Goal: Task Accomplishment & Management: Use online tool/utility

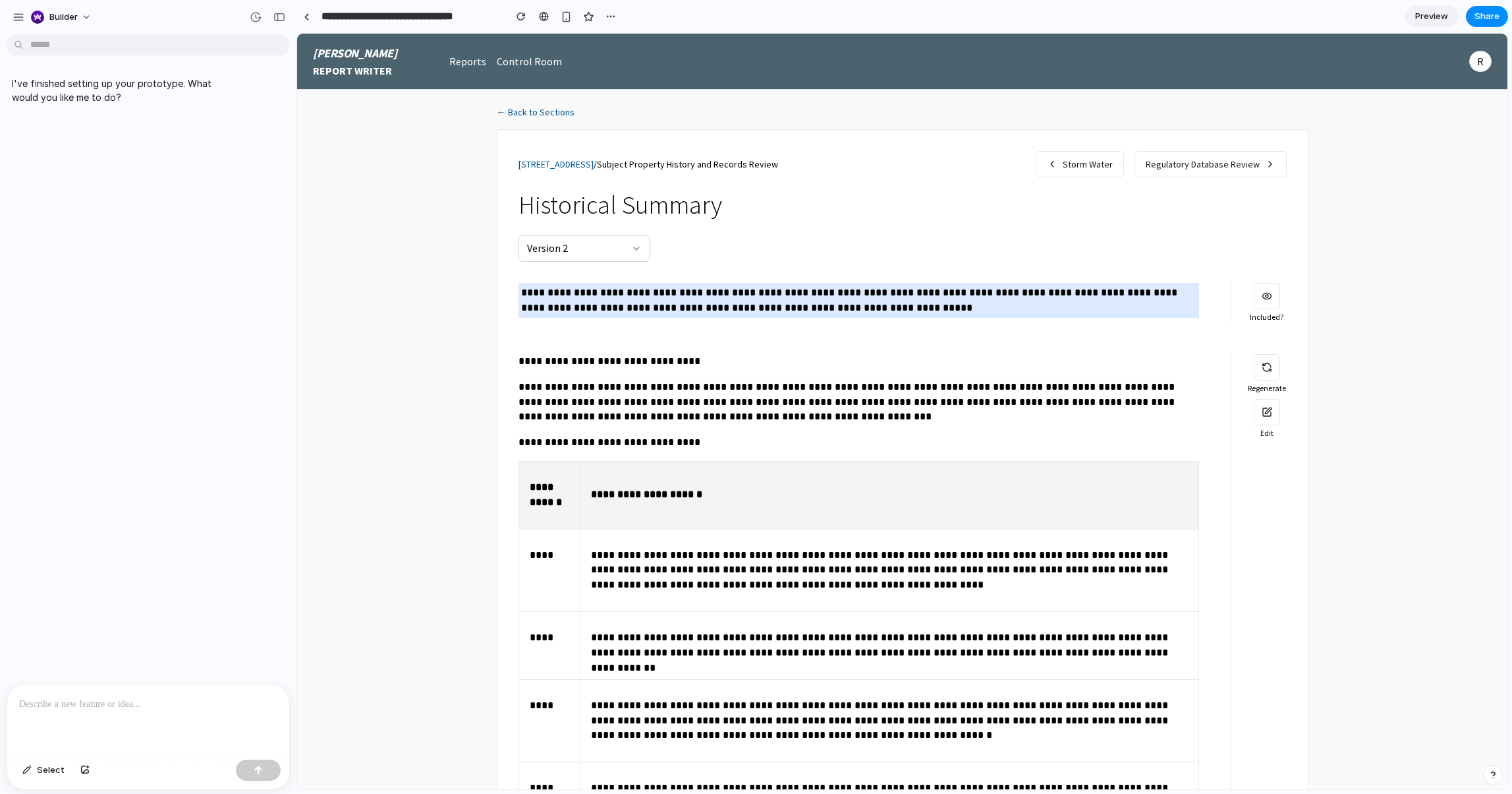
click at [111, 703] on p at bounding box center [148, 704] width 258 height 16
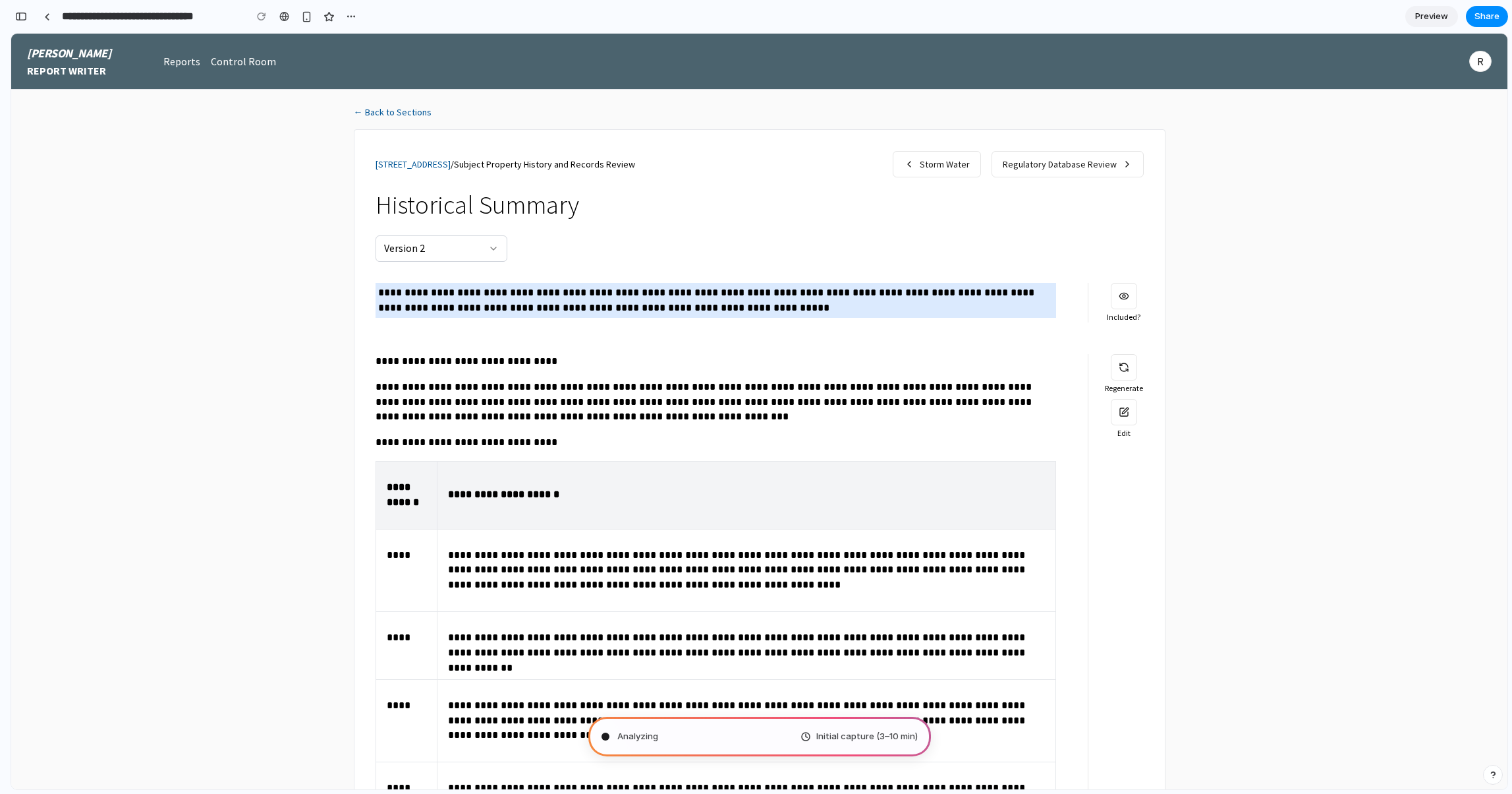
type input "**********"
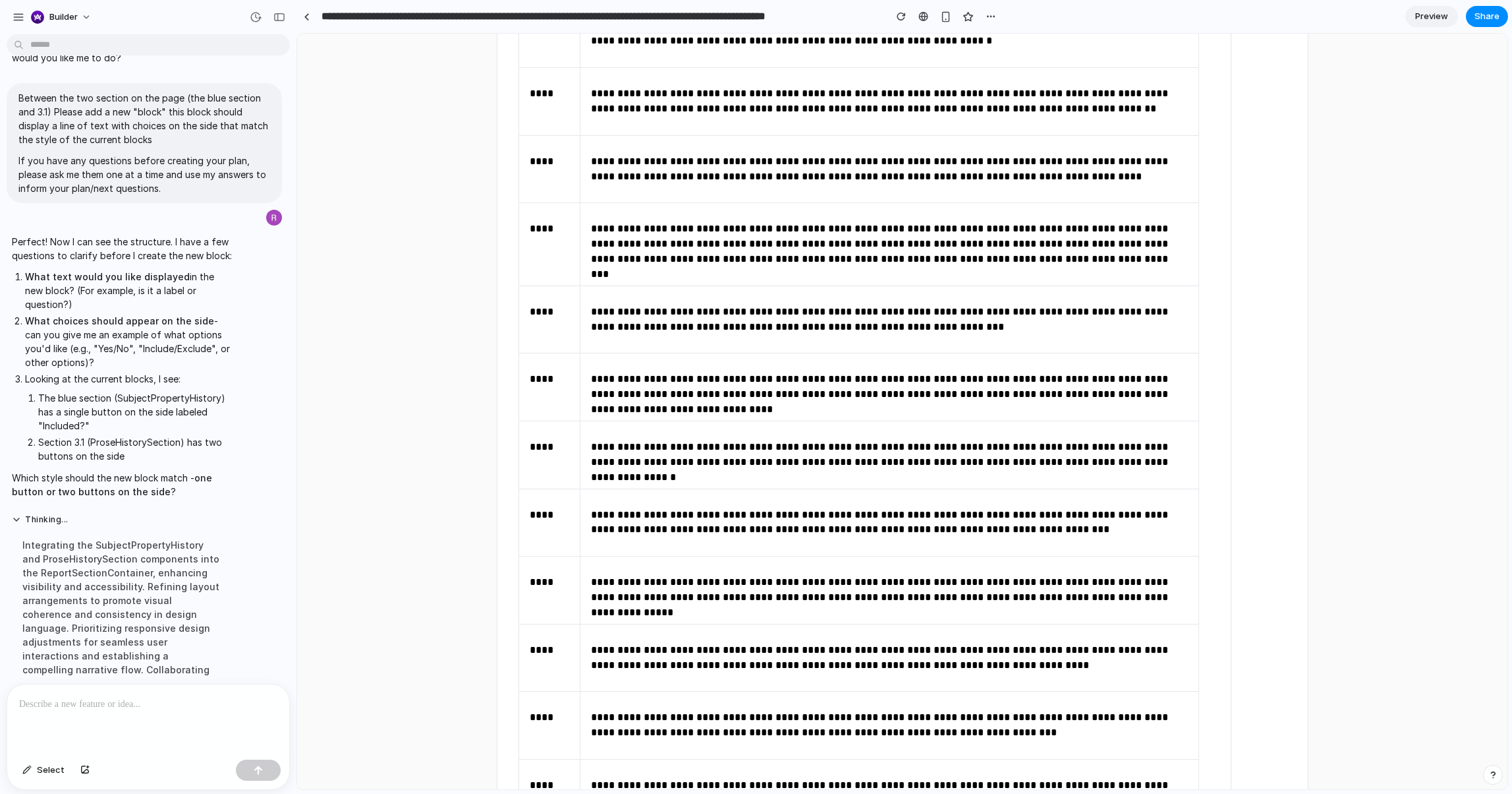
scroll to position [0, 0]
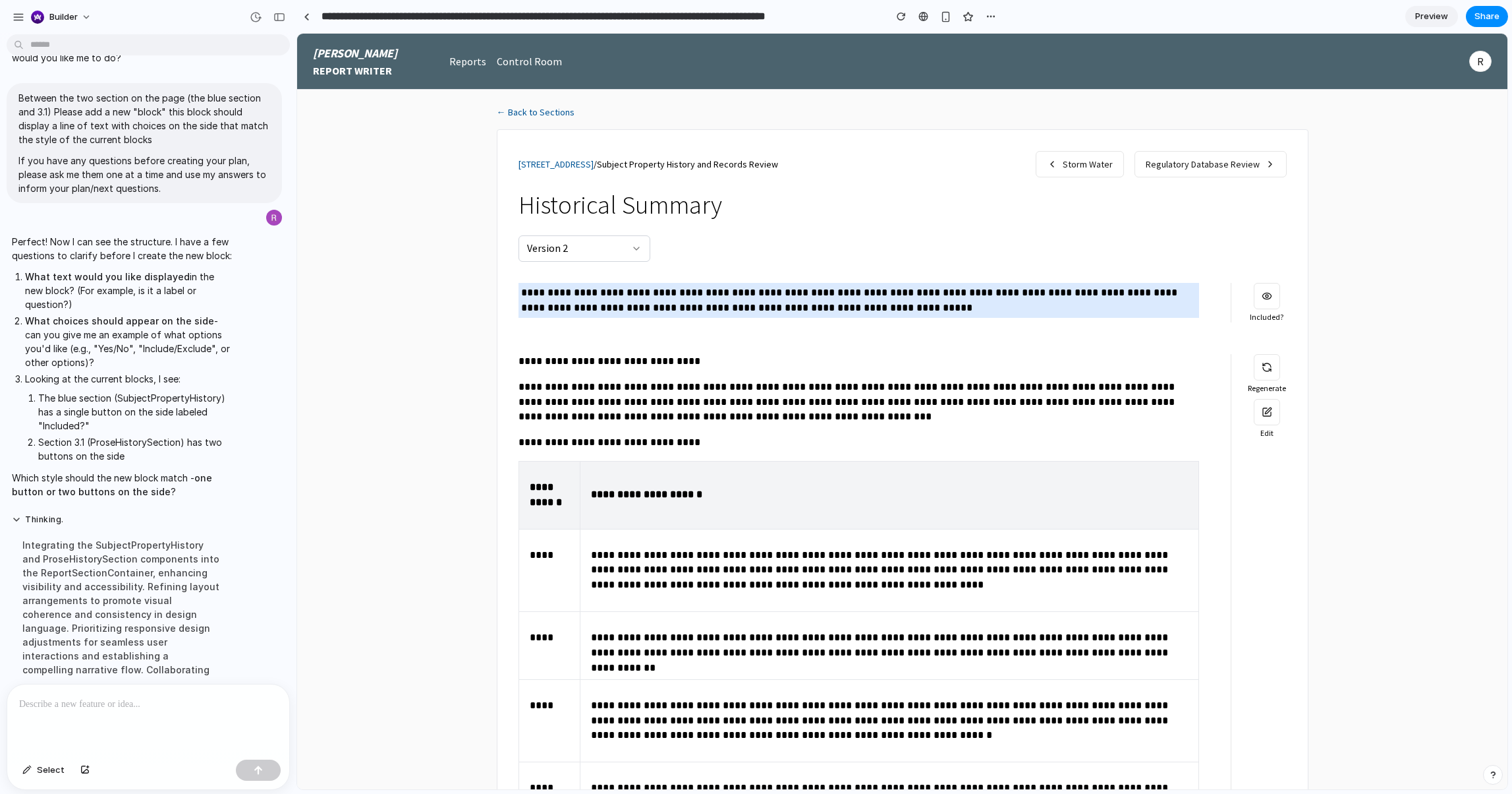
click at [154, 708] on p at bounding box center [148, 704] width 258 height 16
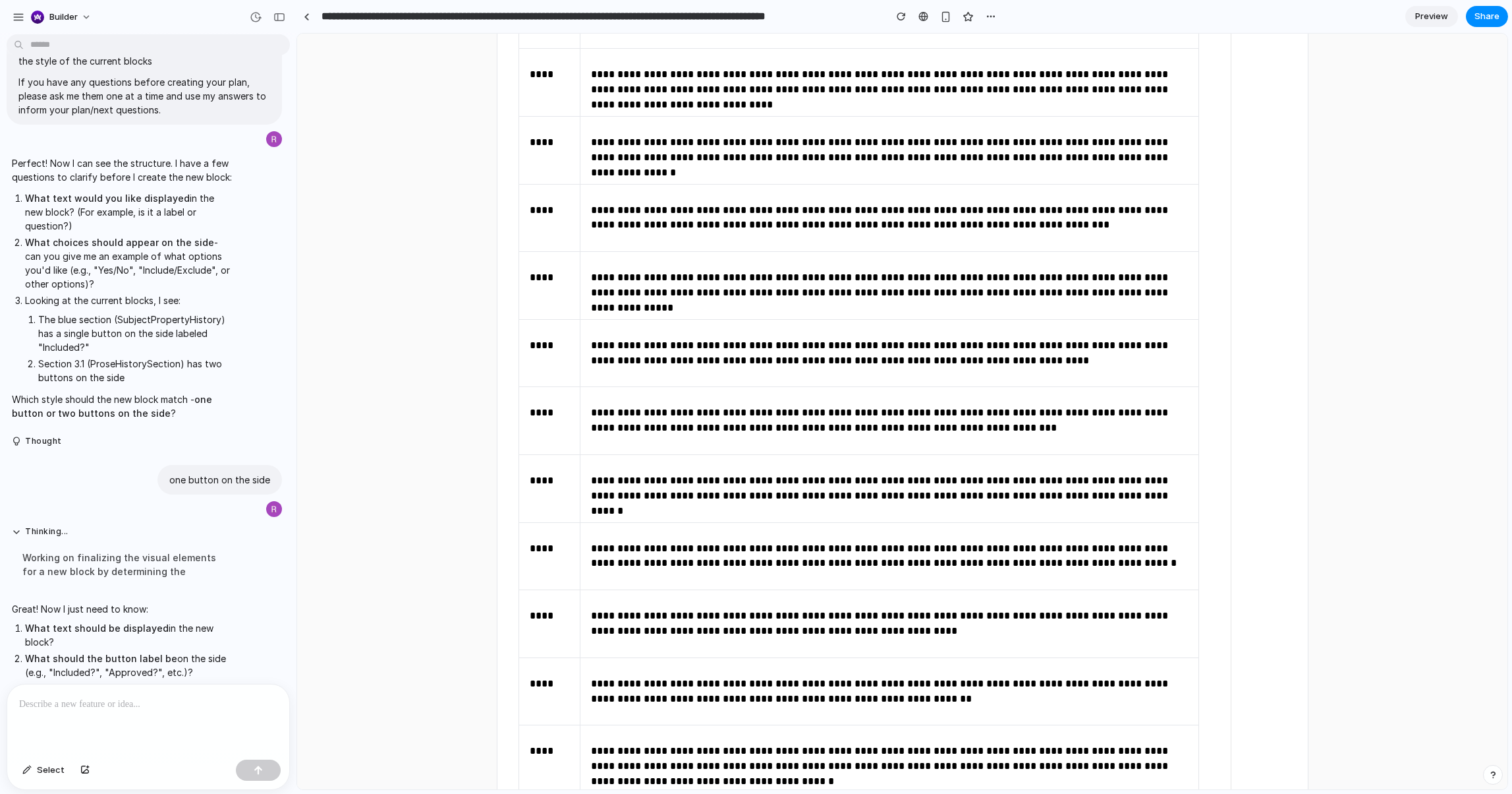
scroll to position [1006, 0]
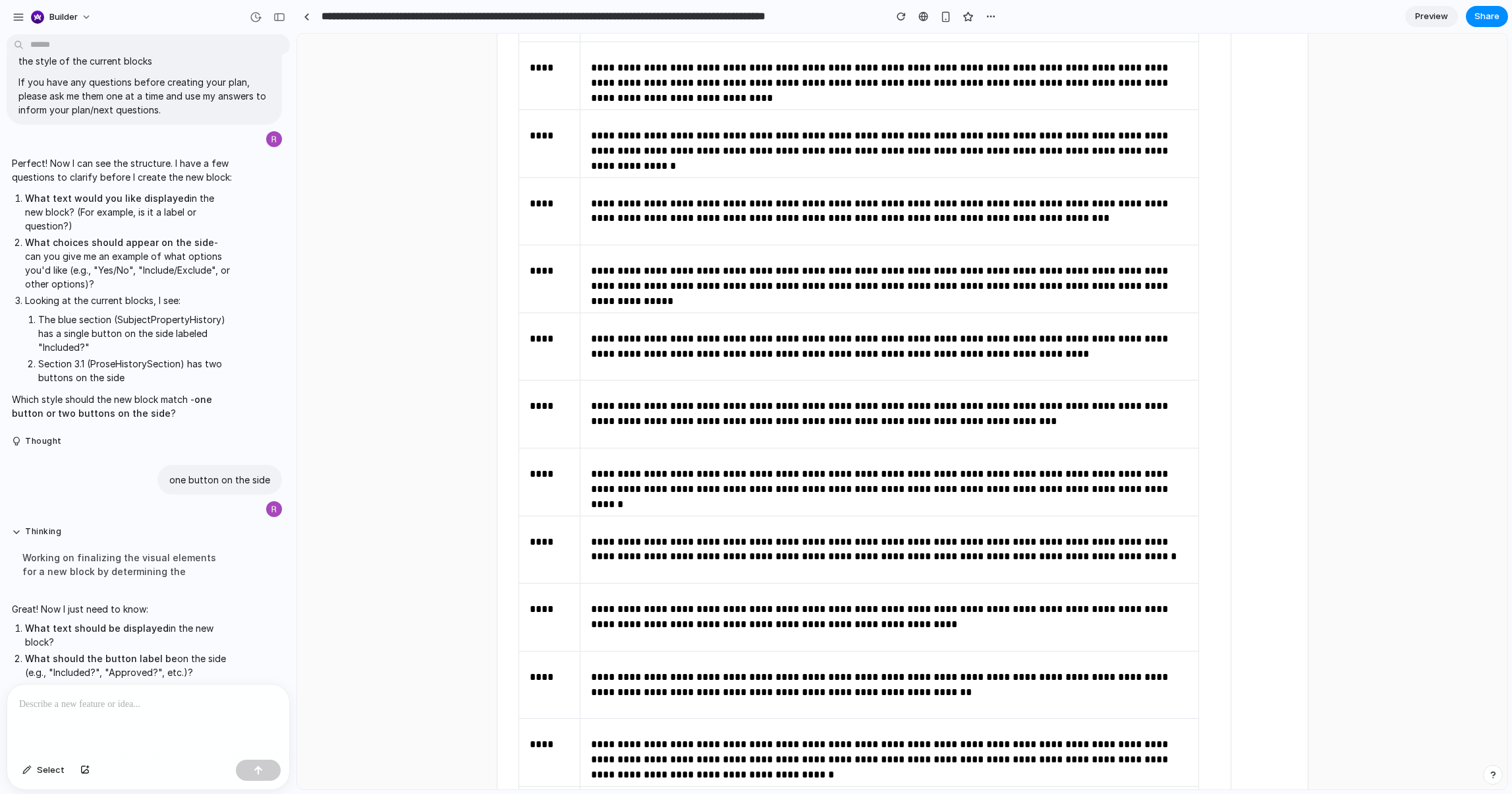
click at [192, 714] on div at bounding box center [148, 720] width 282 height 70
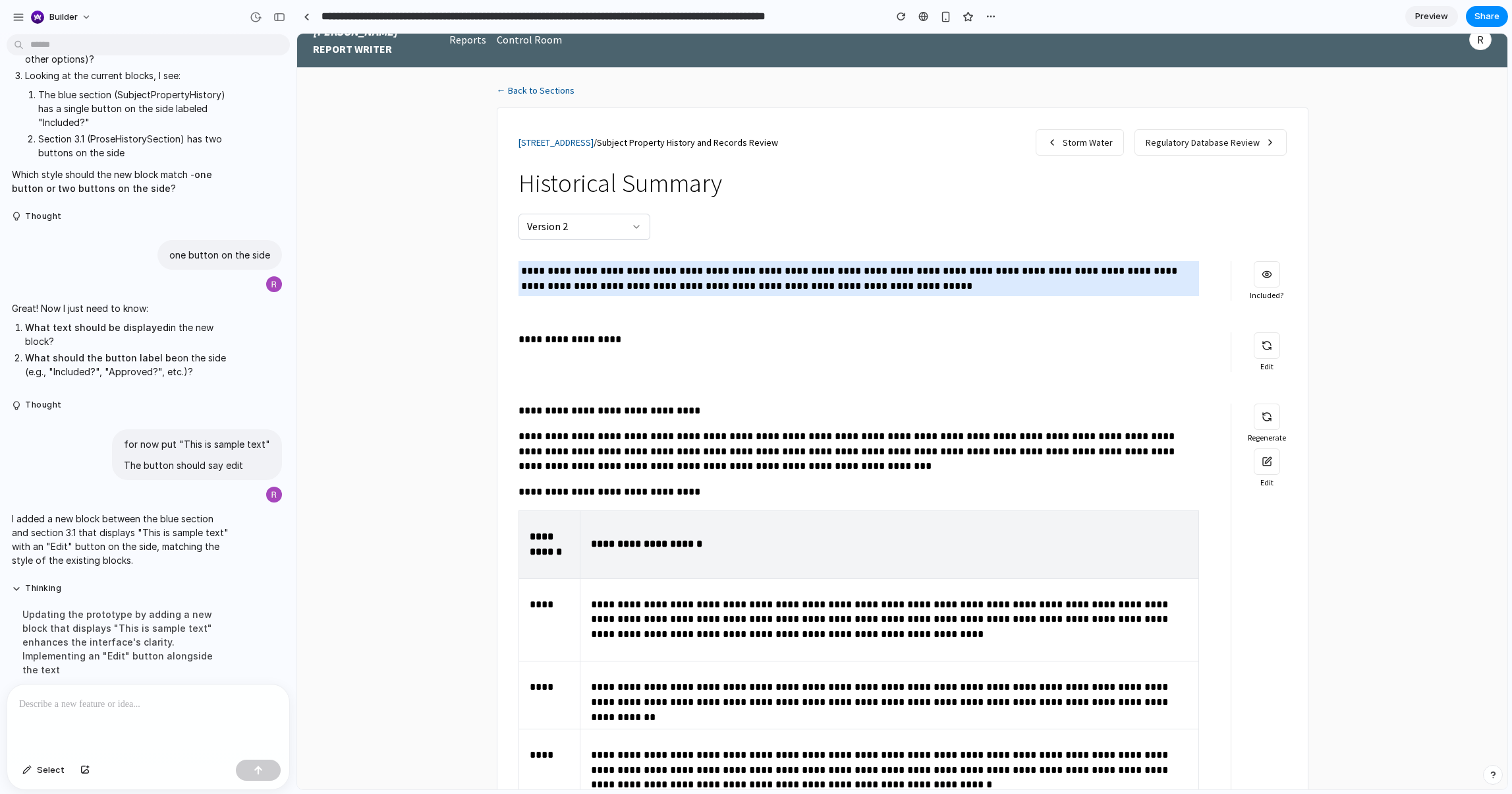
scroll to position [22, 0]
click at [113, 717] on div at bounding box center [148, 720] width 282 height 70
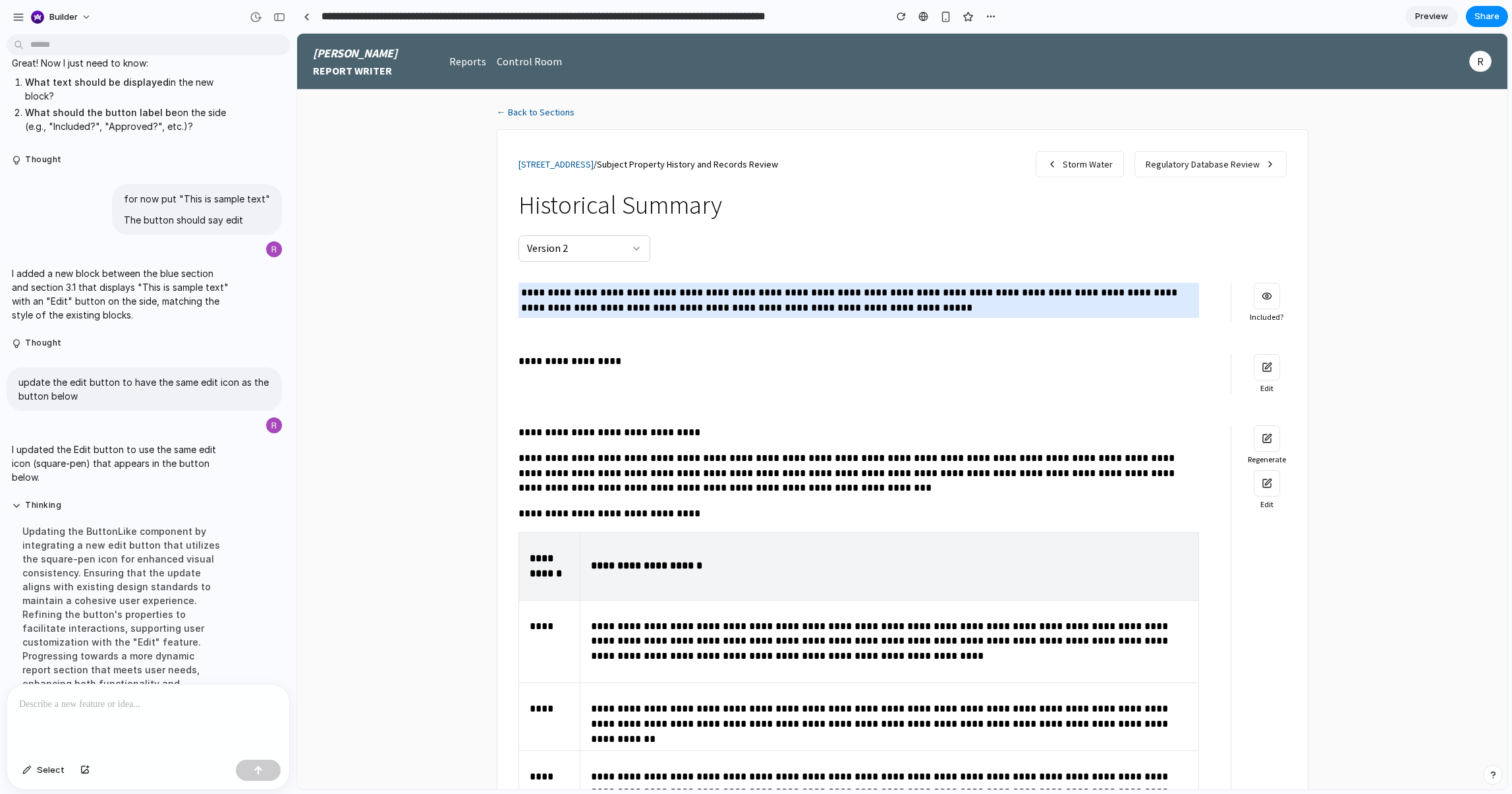
scroll to position [44, 0]
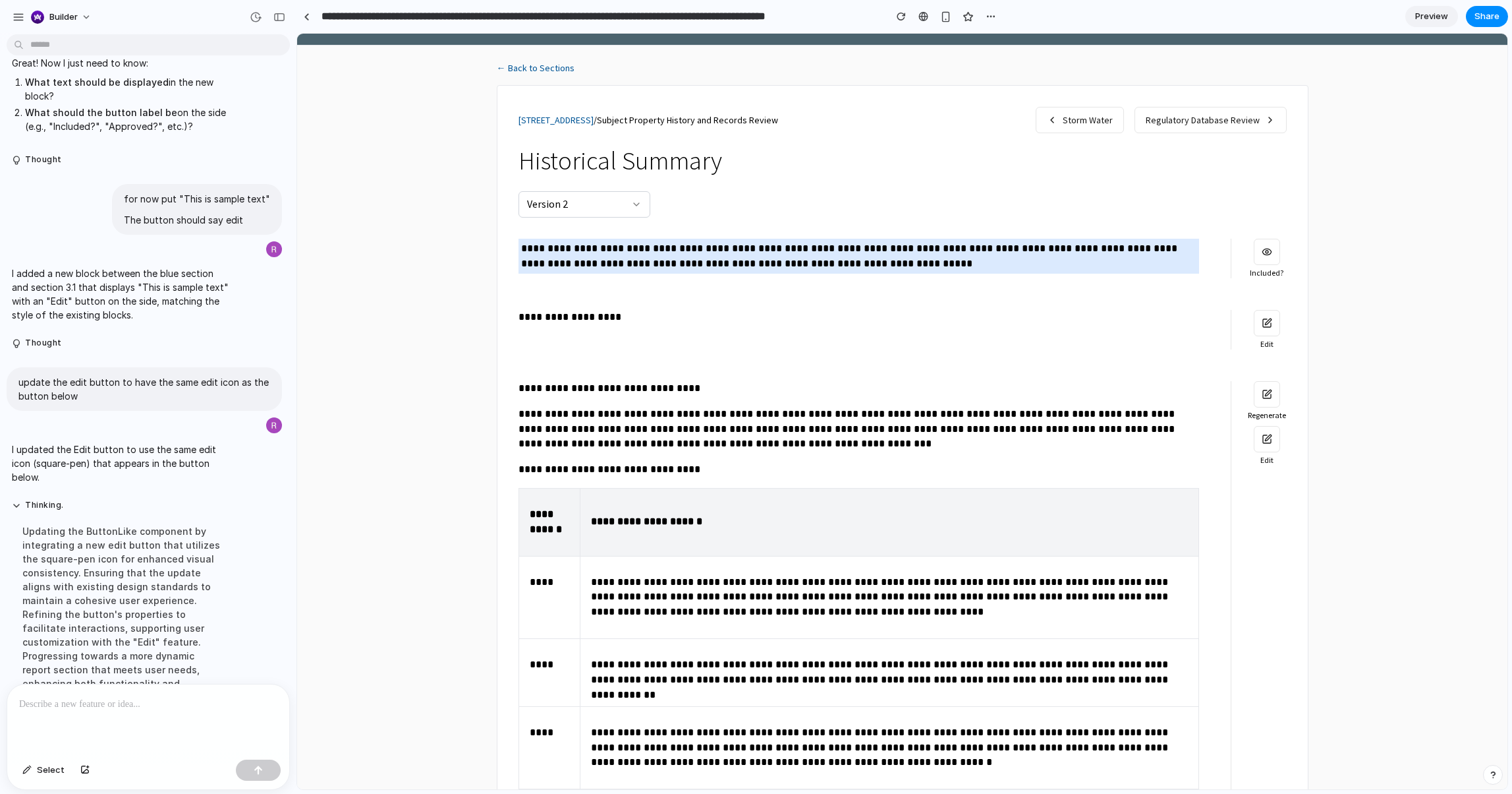
click at [1274, 324] on button "button" at bounding box center [1266, 323] width 26 height 26
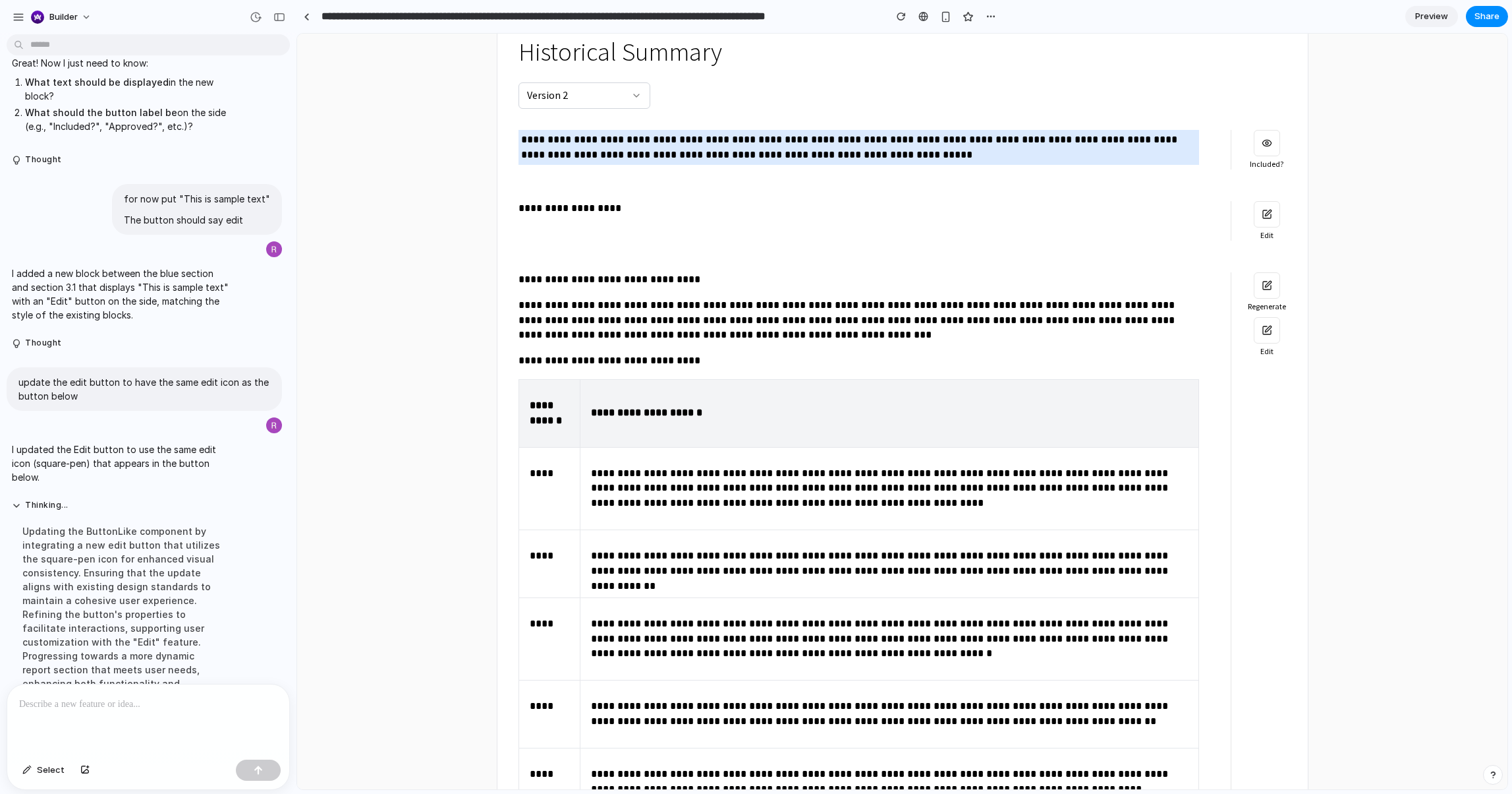
scroll to position [155, 0]
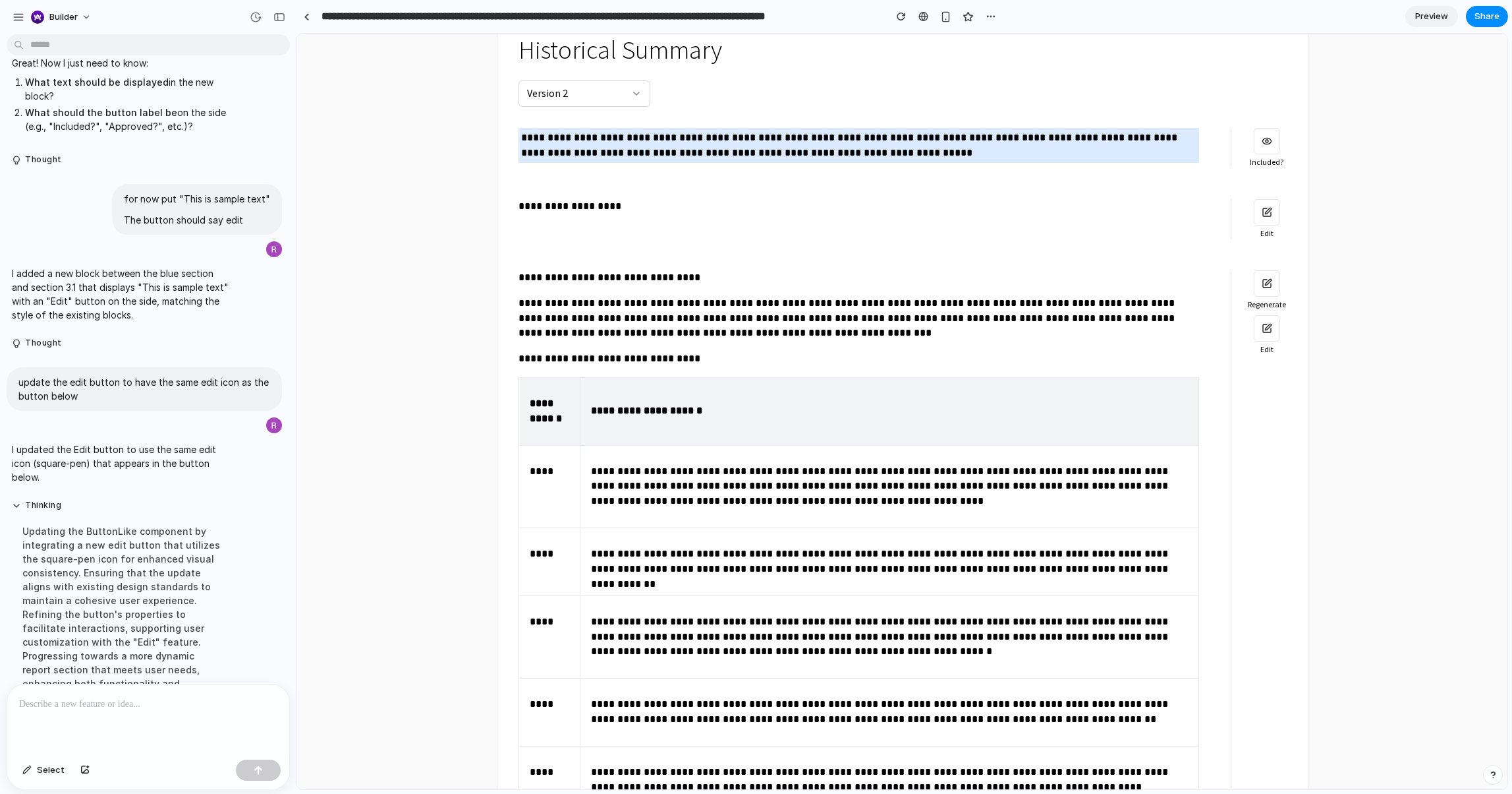
click at [235, 575] on div "Thinking Updating the ButtonLike component by integrating a new edit button tha…" at bounding box center [122, 612] width 231 height 242
click at [188, 560] on div "Updating the ButtonLike component by integrating a new edit button that utilize…" at bounding box center [122, 620] width 220 height 209
click at [133, 705] on p at bounding box center [148, 704] width 258 height 16
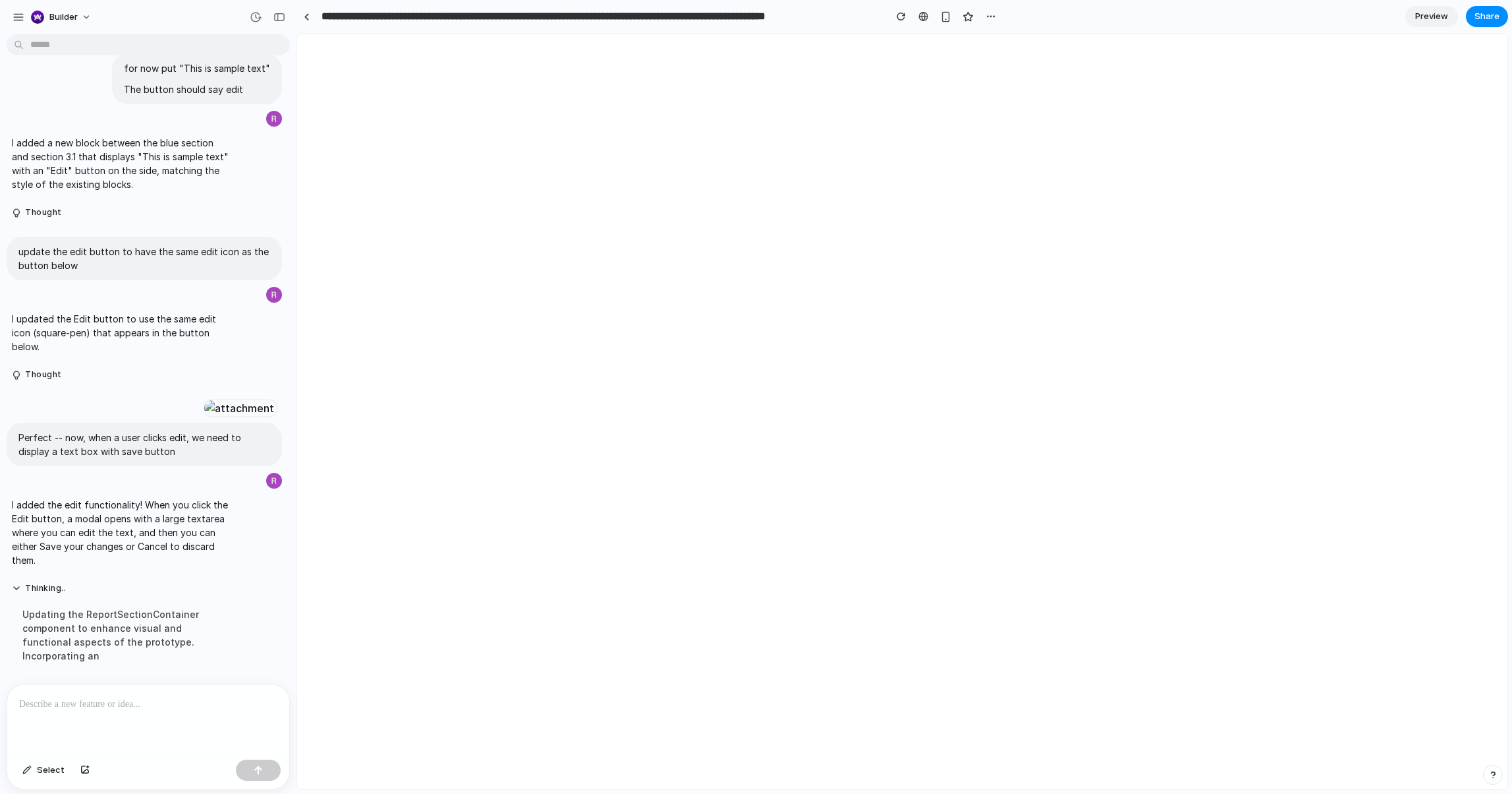
scroll to position [0, 0]
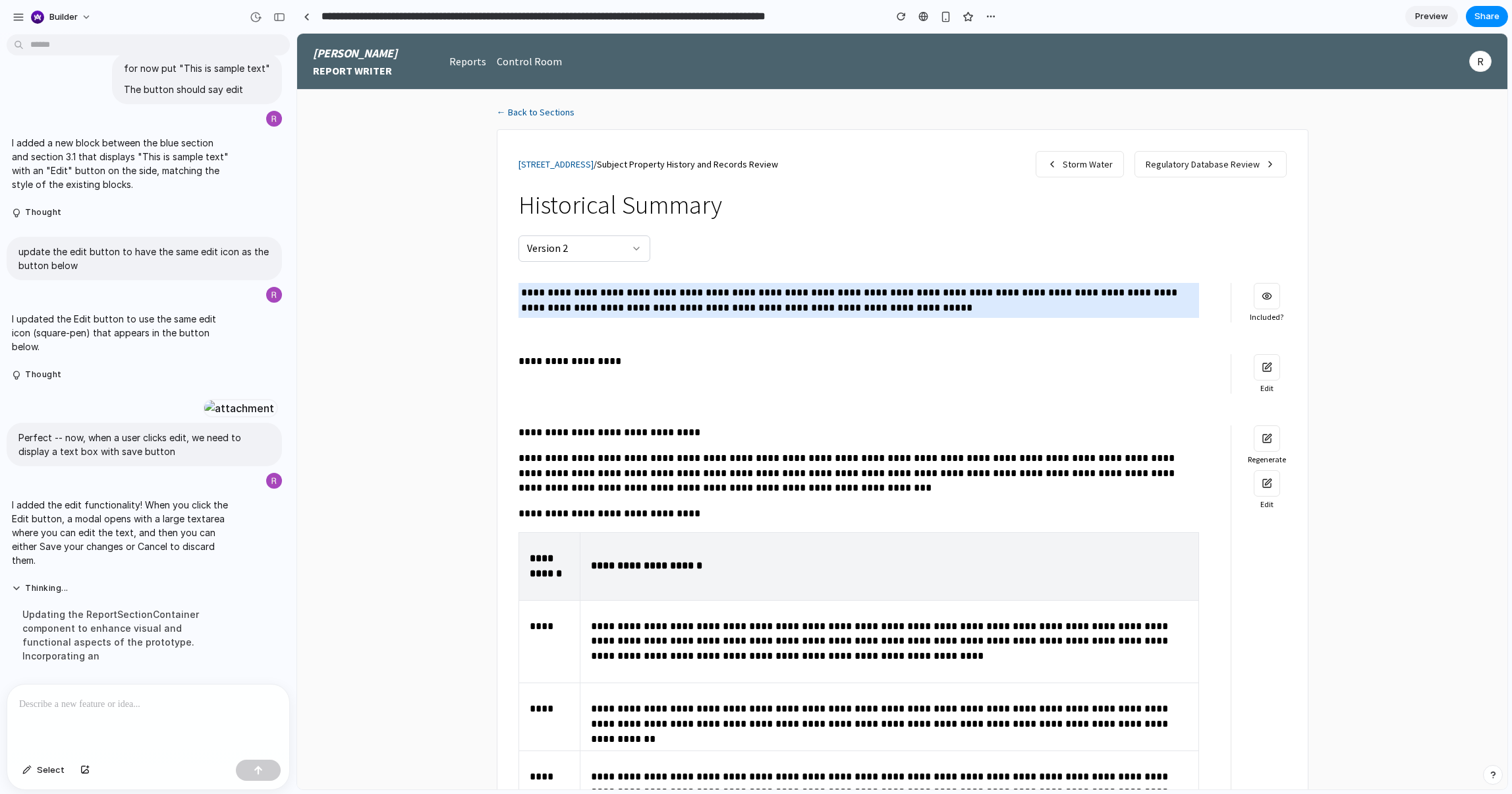
click at [1269, 359] on button "button" at bounding box center [1266, 366] width 26 height 26
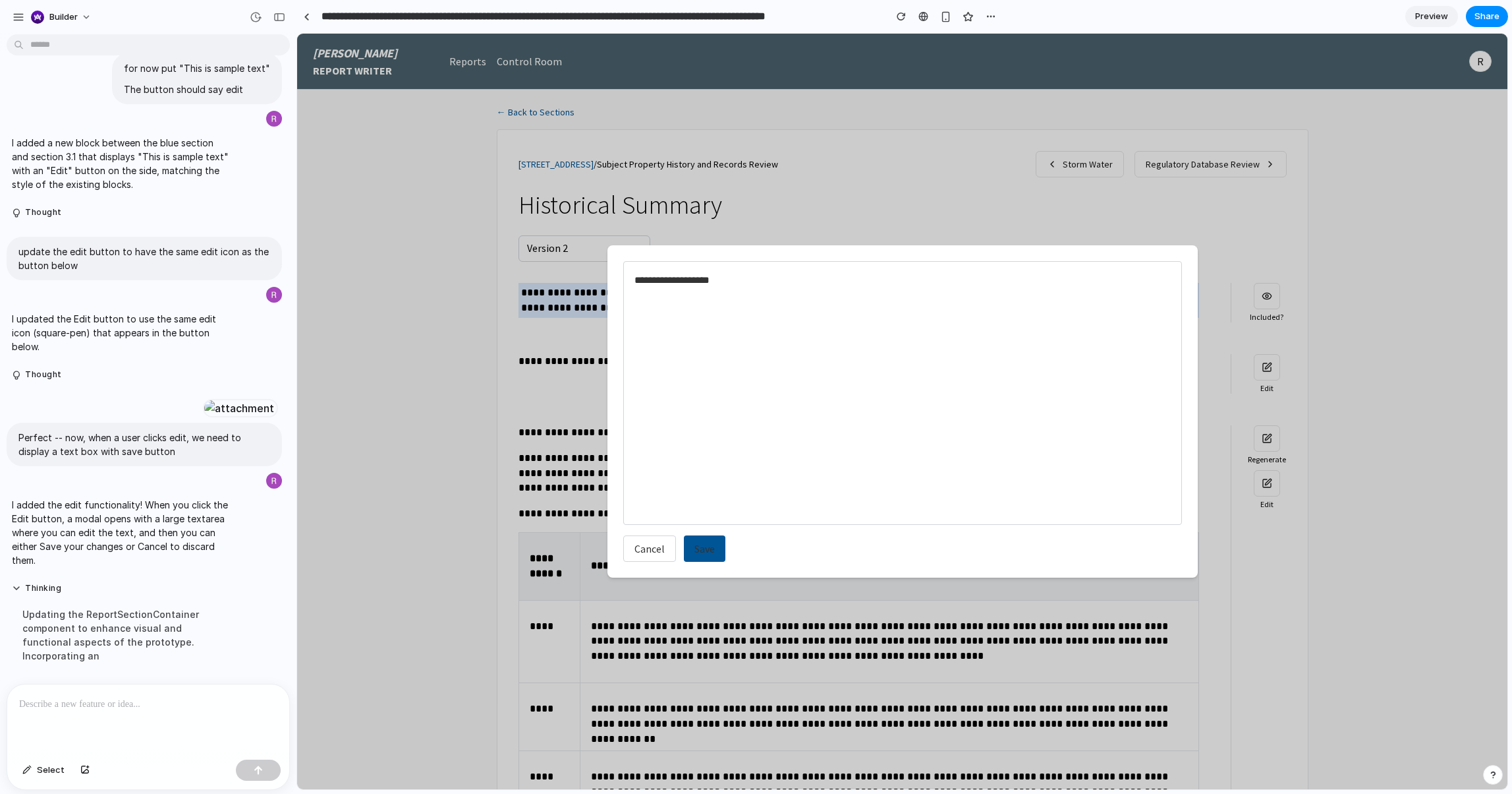
click at [91, 724] on div at bounding box center [148, 720] width 282 height 70
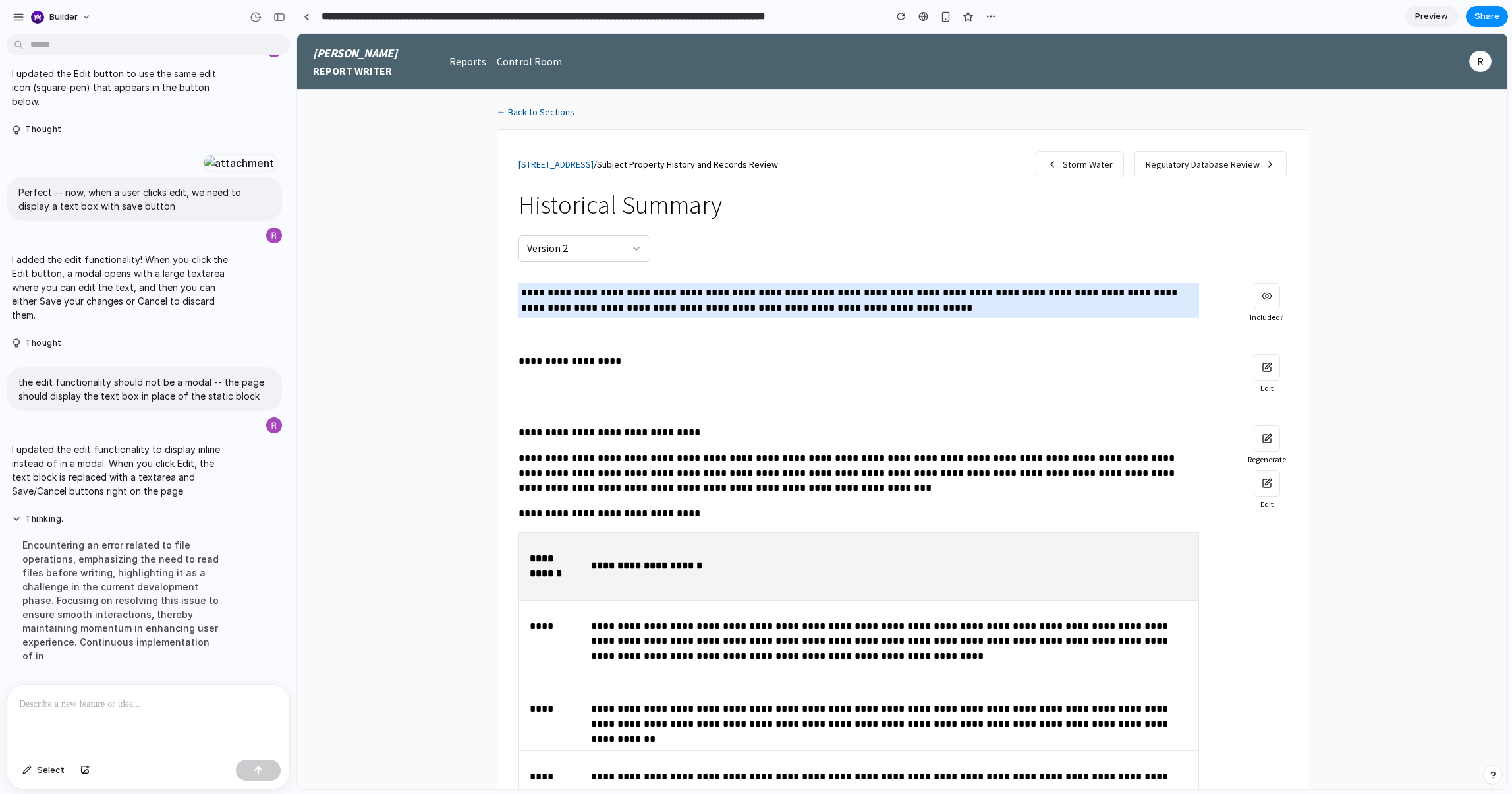
click at [1264, 371] on button "button" at bounding box center [1266, 366] width 26 height 26
click at [1266, 377] on button "button" at bounding box center [1266, 366] width 26 height 26
click at [138, 525] on button "Thinking" at bounding box center [122, 519] width 220 height 11
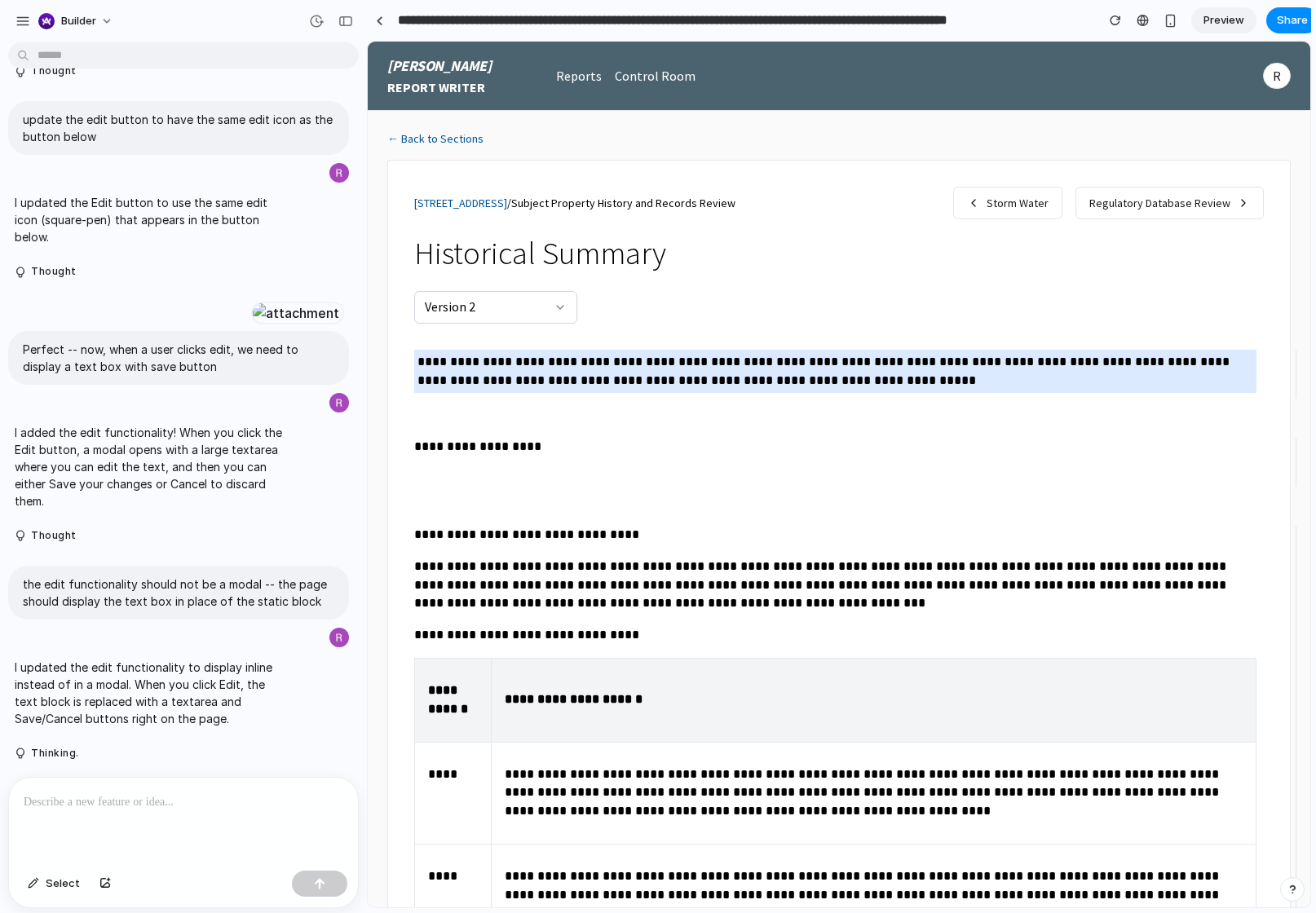
scroll to position [1221, 0]
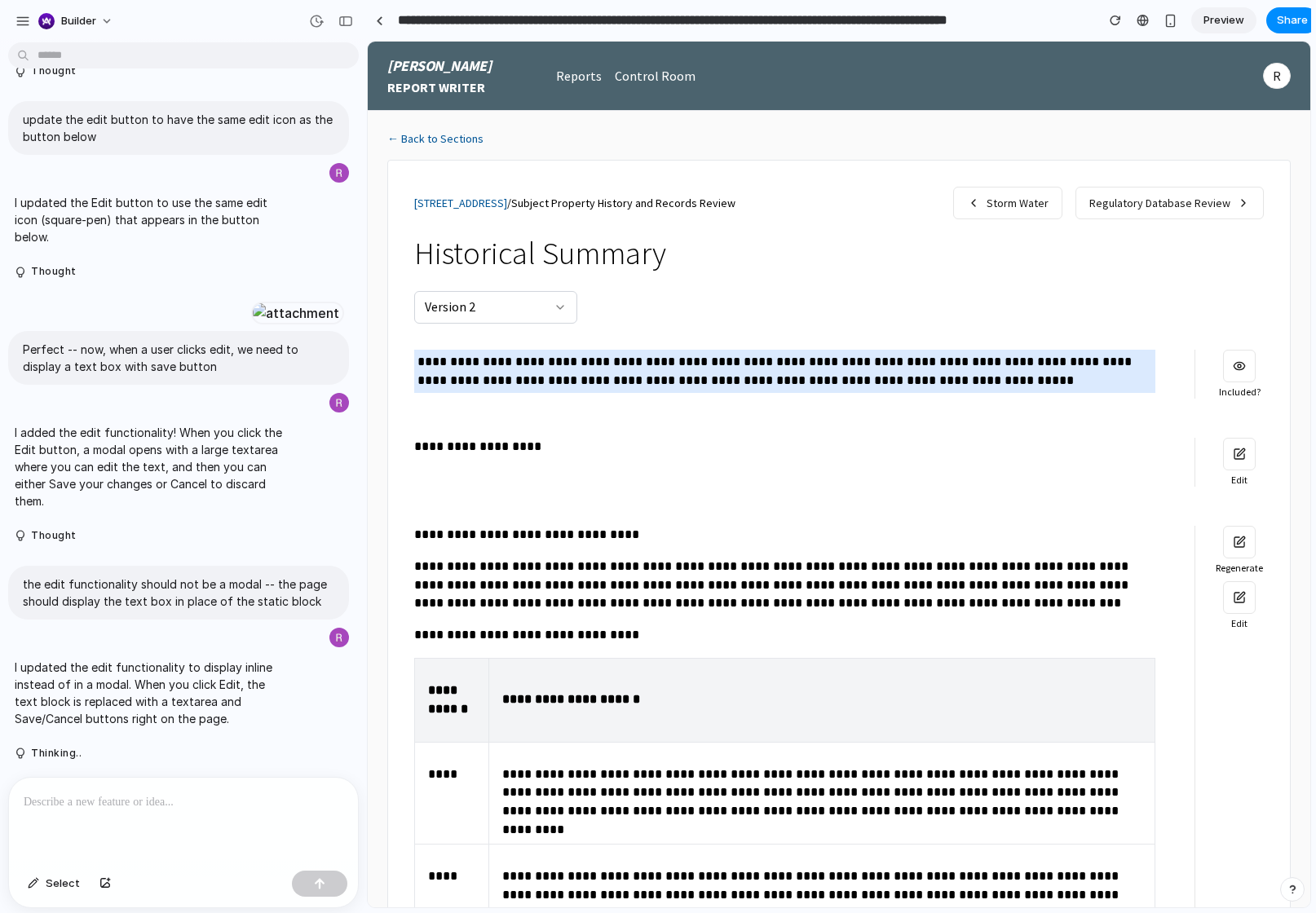
click at [1224, 462] on button "button" at bounding box center [1239, 453] width 32 height 32
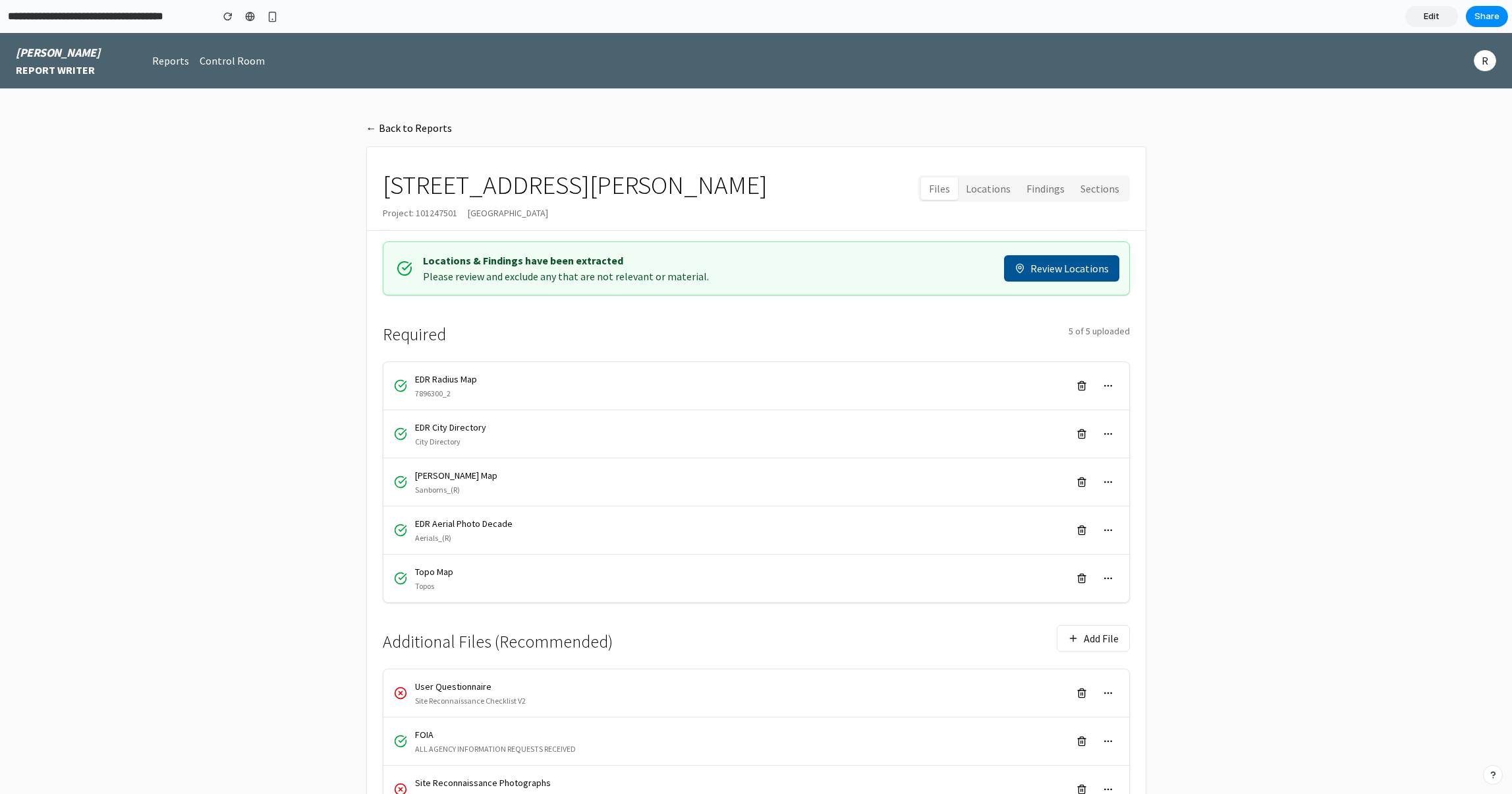
scroll to position [382, 0]
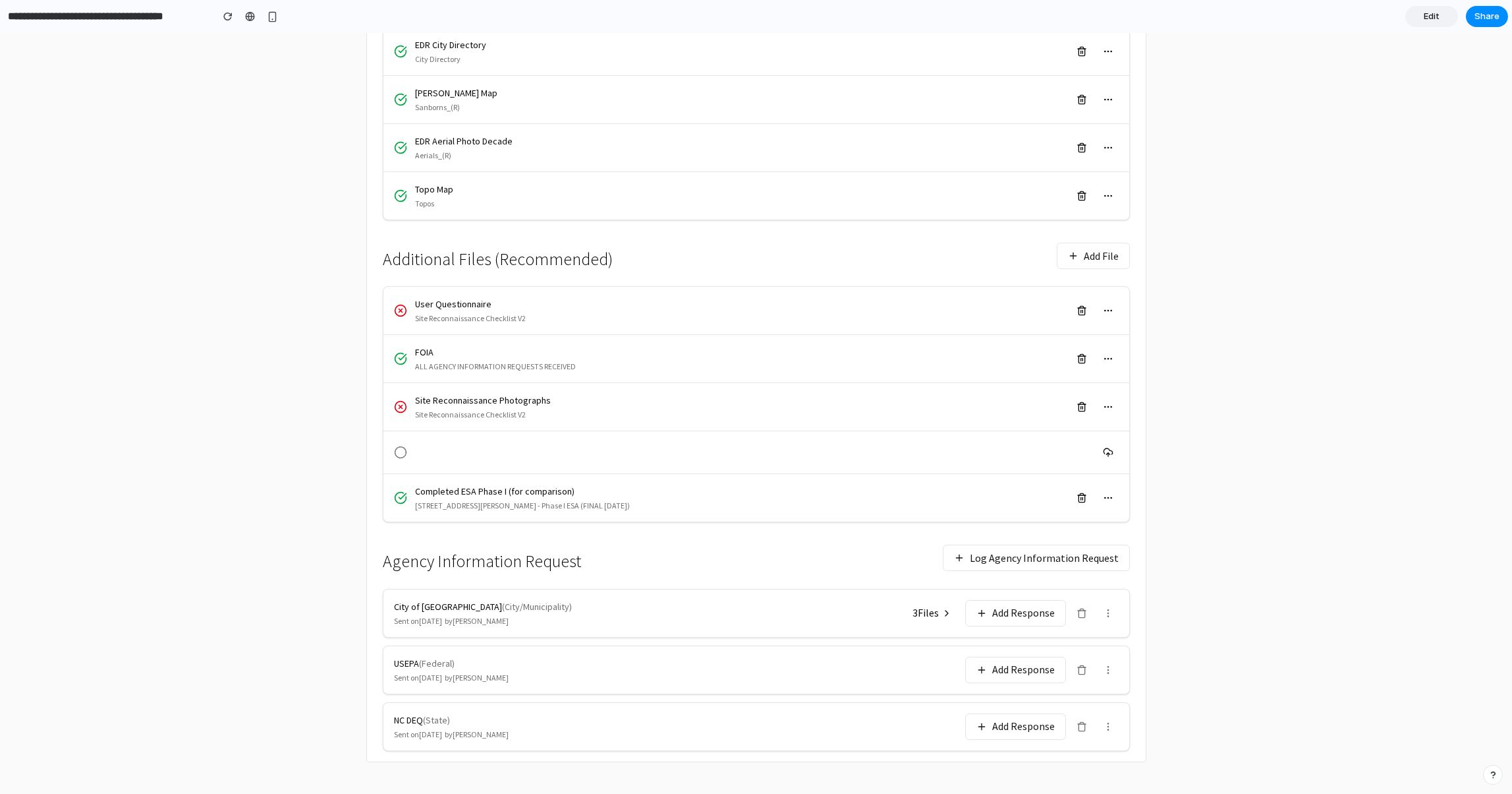
click at [1004, 558] on button "Log Agency Information Request" at bounding box center [1036, 557] width 187 height 26
click at [950, 613] on icon at bounding box center [947, 613] width 10 height 10
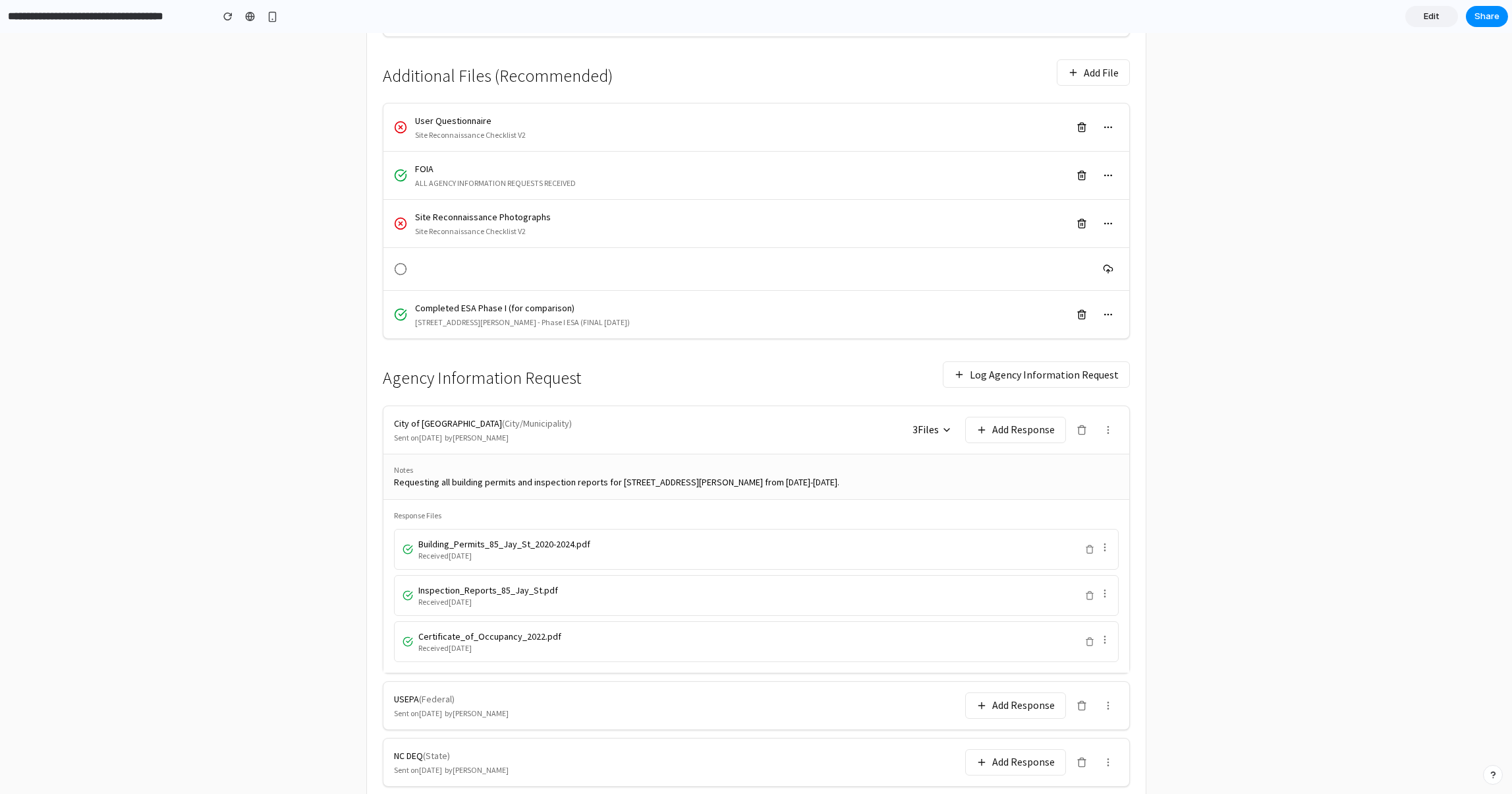
scroll to position [601, 0]
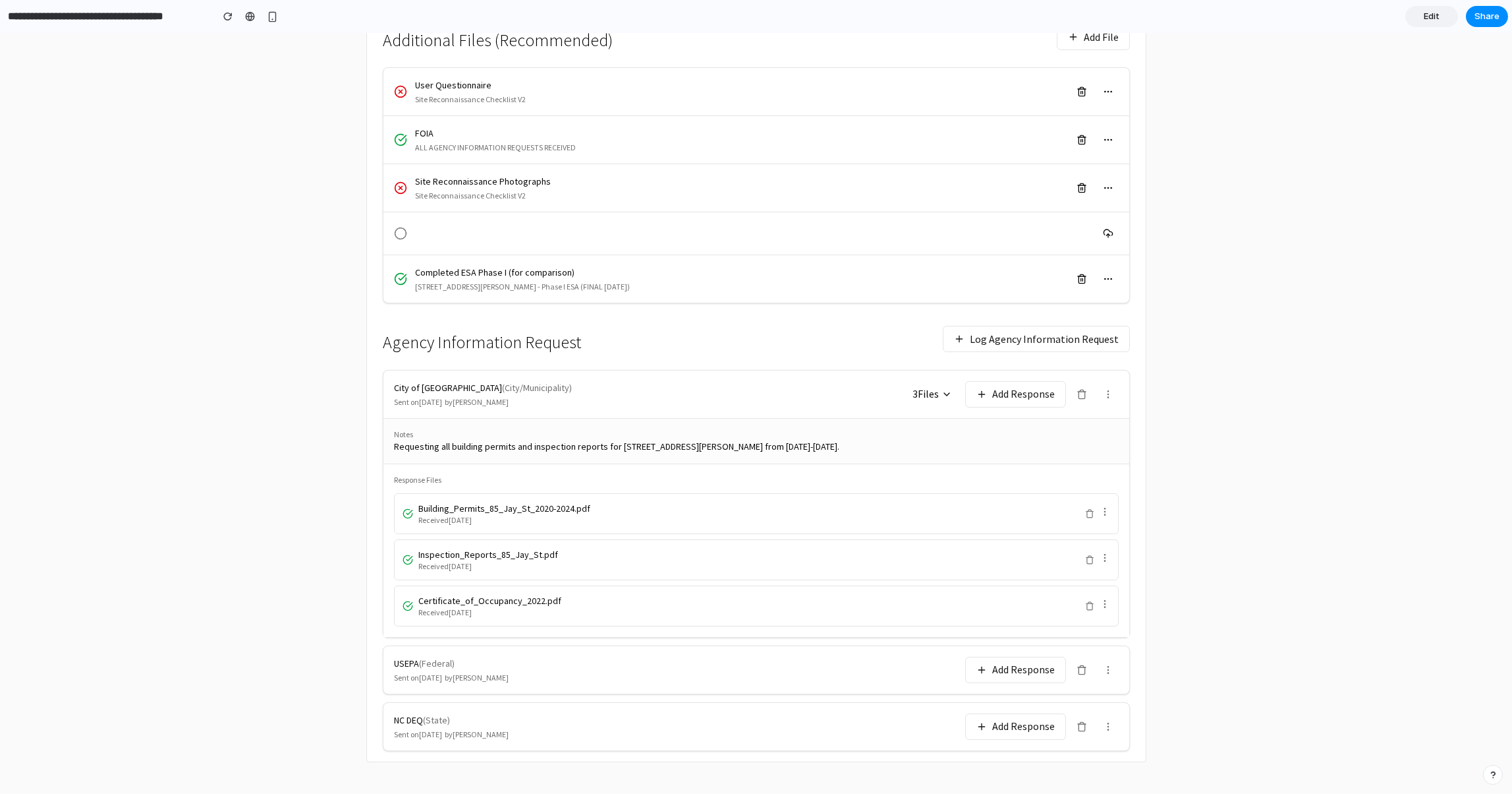
click at [937, 388] on span "3 File s" at bounding box center [925, 394] width 26 height 15
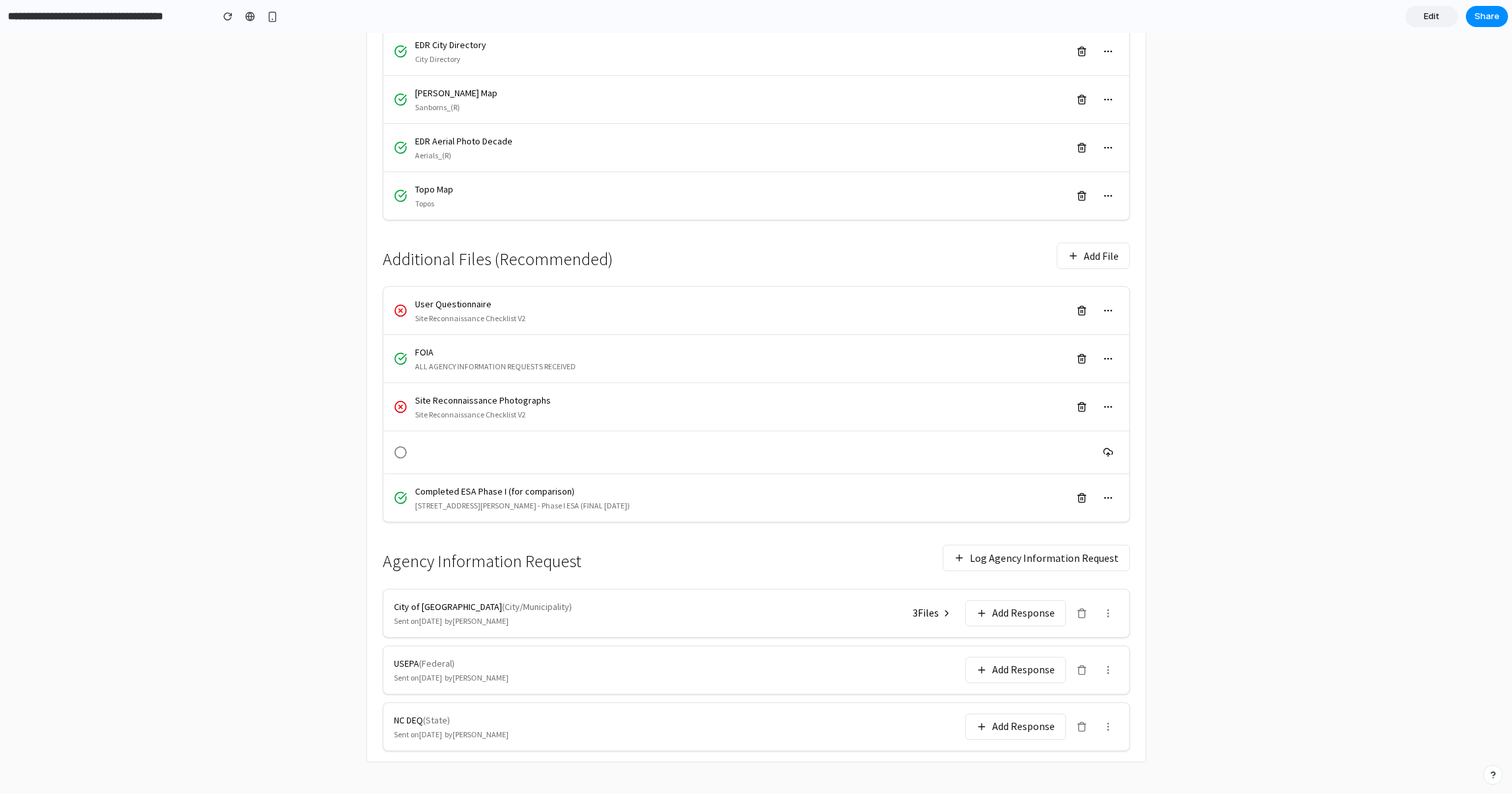
scroll to position [382, 0]
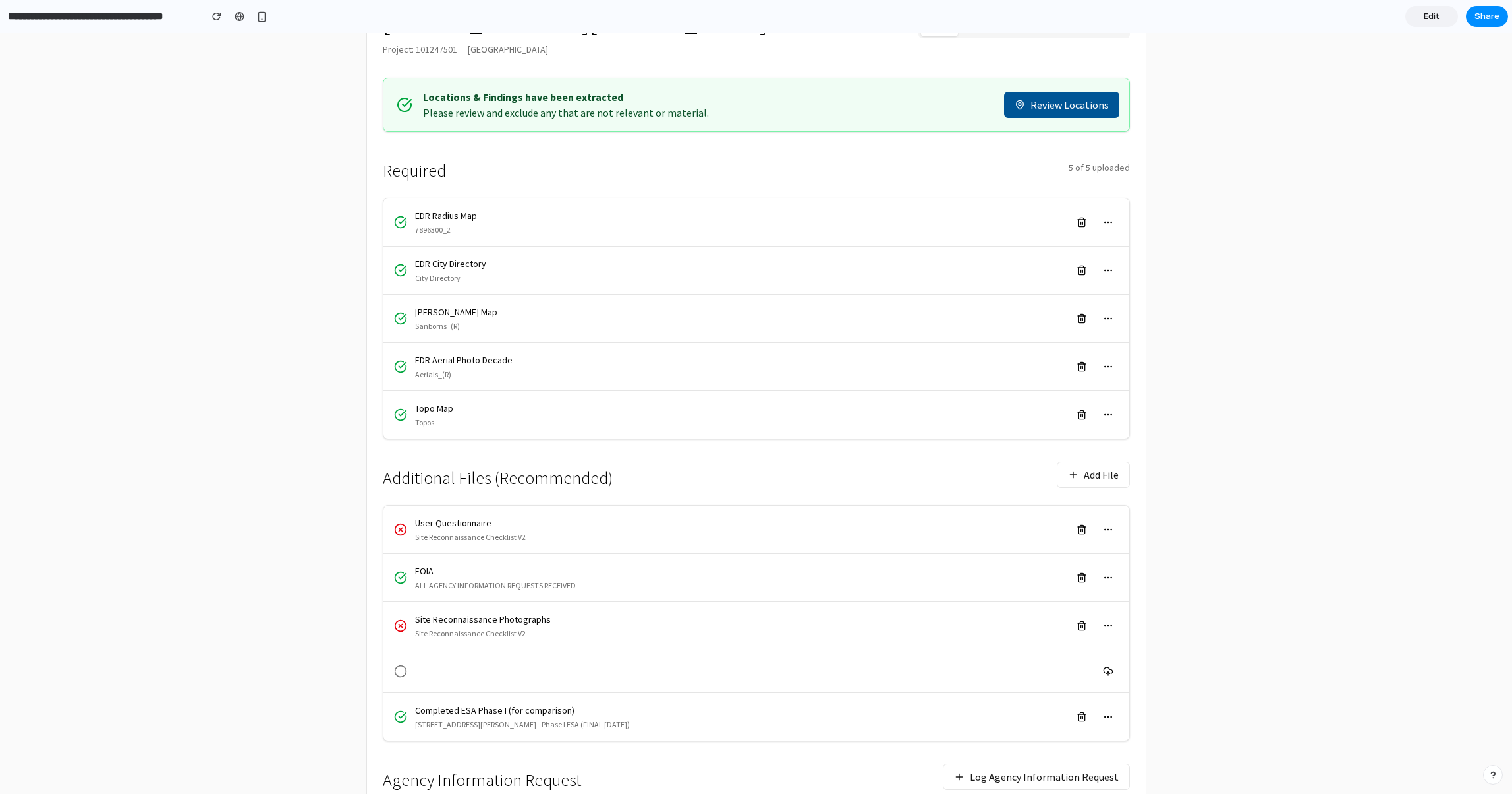
scroll to position [382, 0]
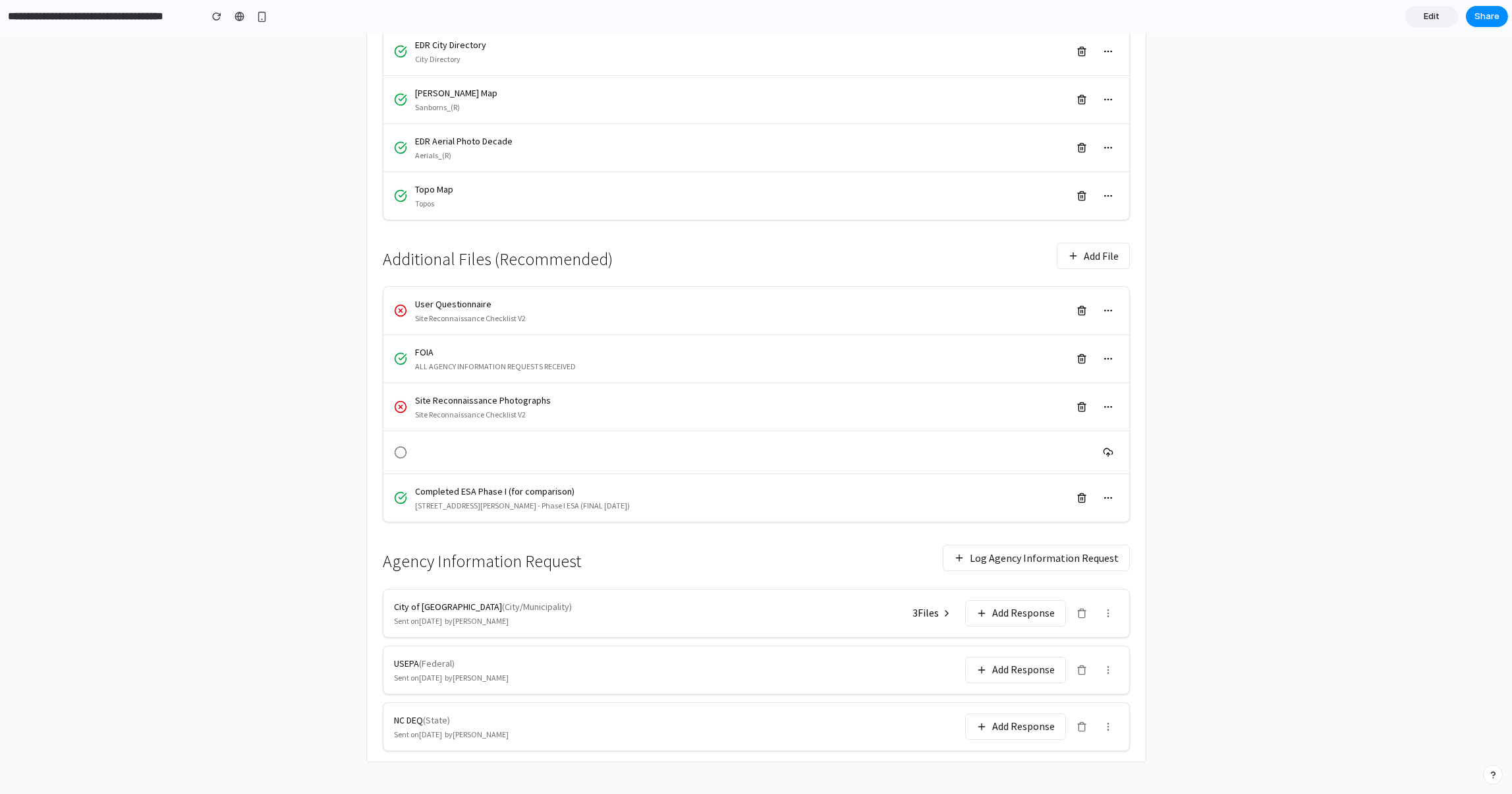
click at [936, 617] on span "3 File s" at bounding box center [925, 613] width 26 height 15
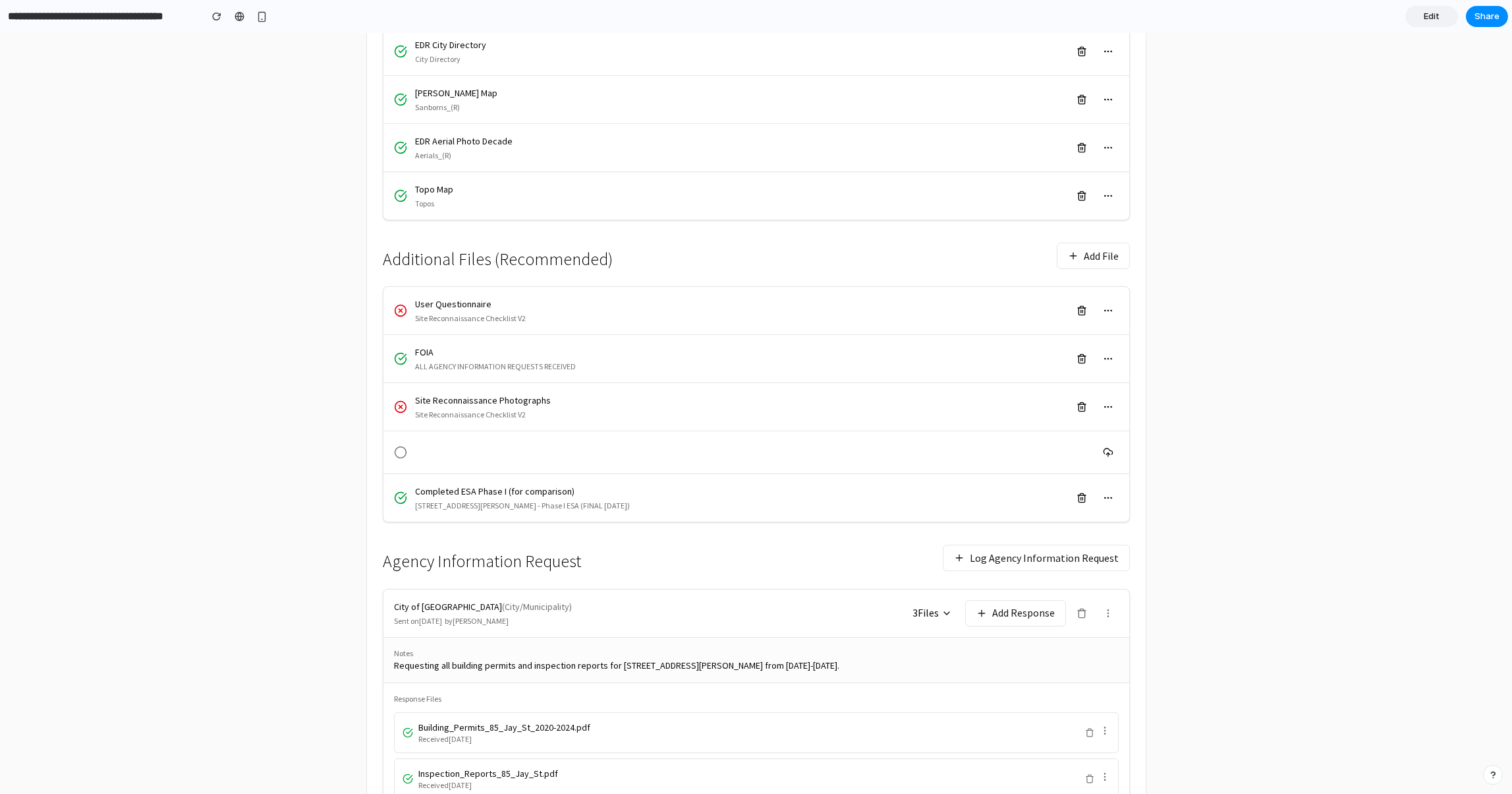
click at [936, 617] on span "3 File s" at bounding box center [925, 613] width 26 height 15
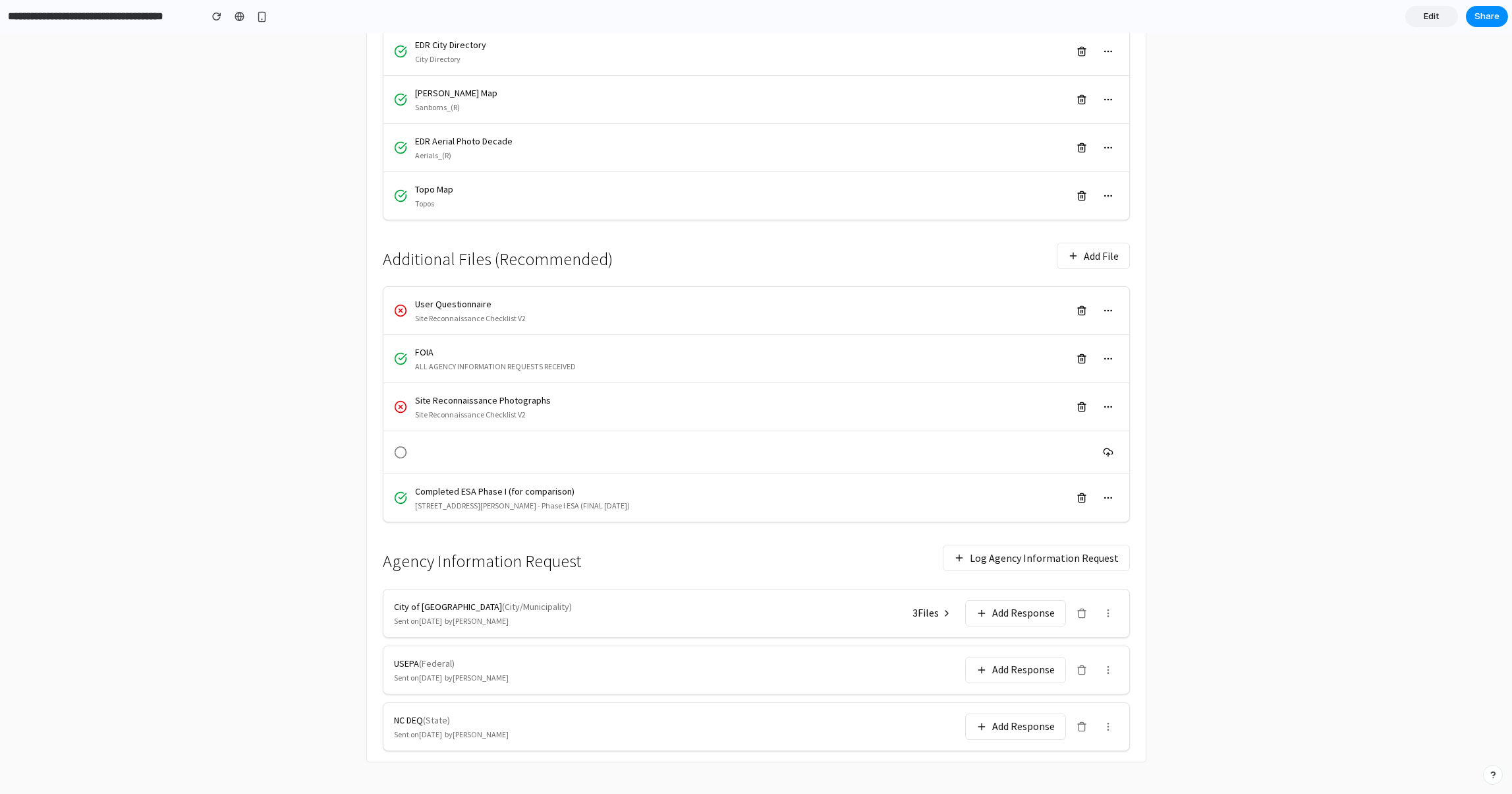
click at [852, 547] on div "Agency Information Request Log Agency Information Request" at bounding box center [756, 557] width 747 height 39
click at [1015, 557] on button "Log Agency Information Request" at bounding box center [1036, 557] width 187 height 26
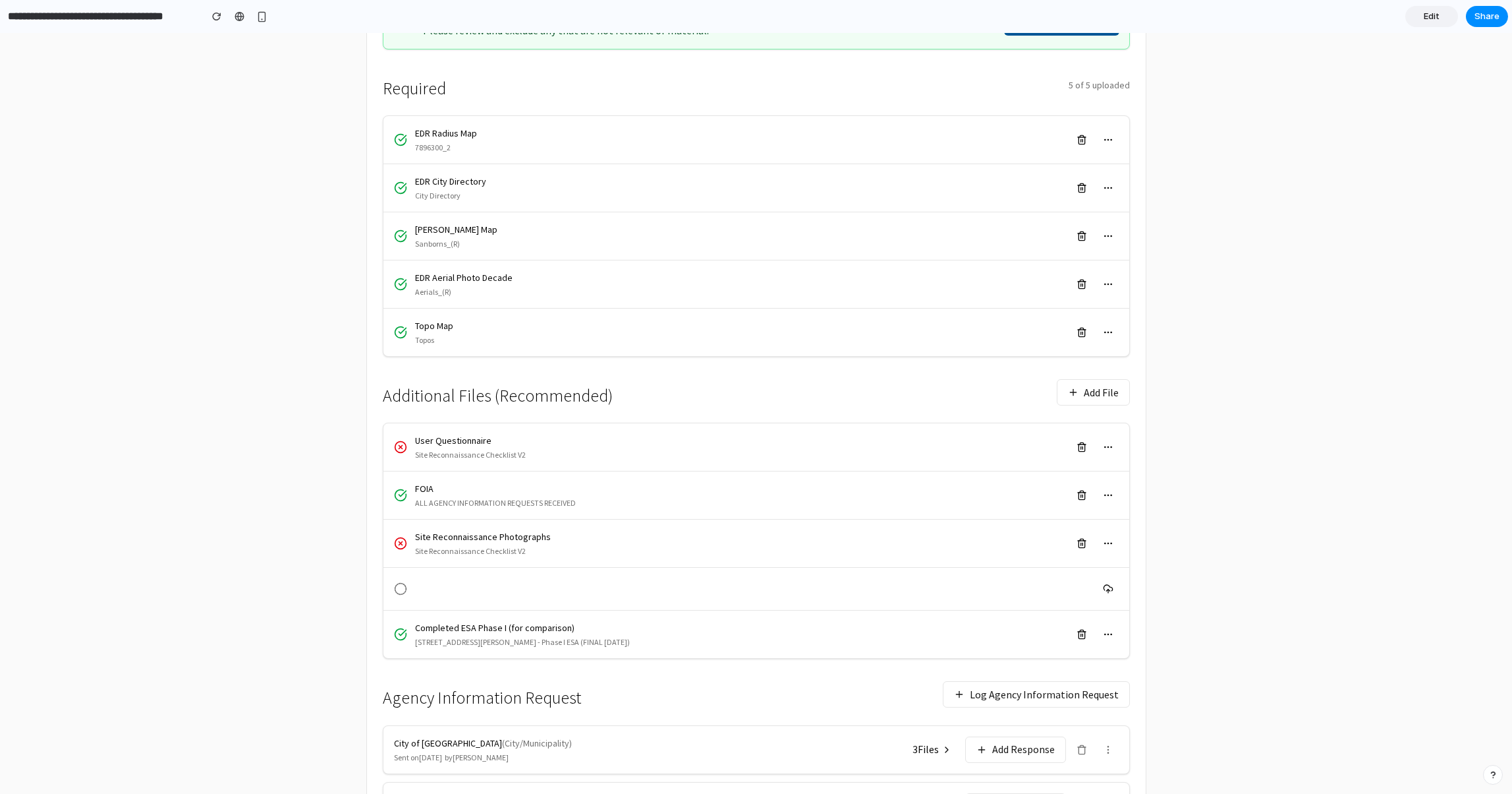
scroll to position [16, 0]
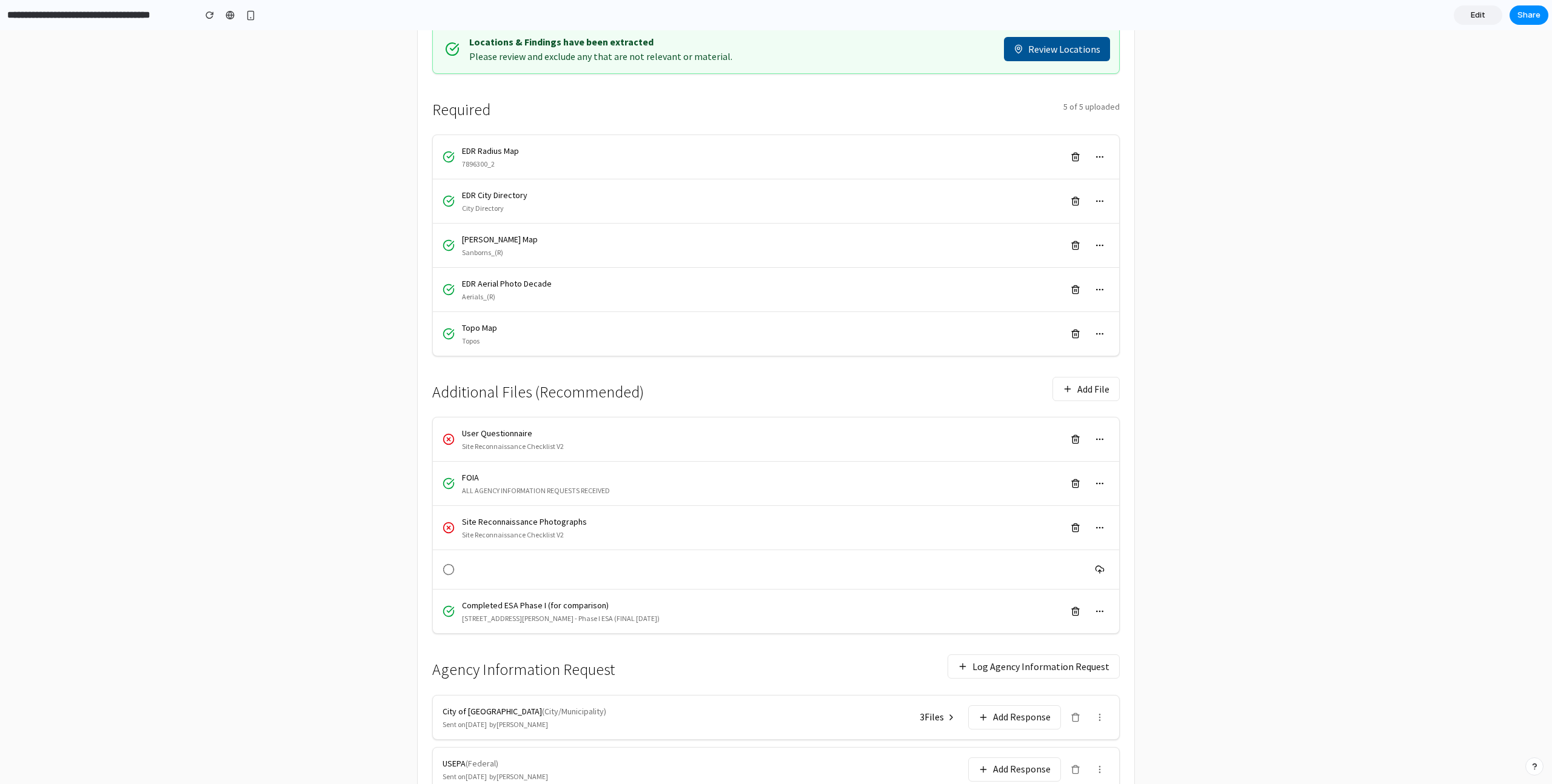
scroll to position [297, 0]
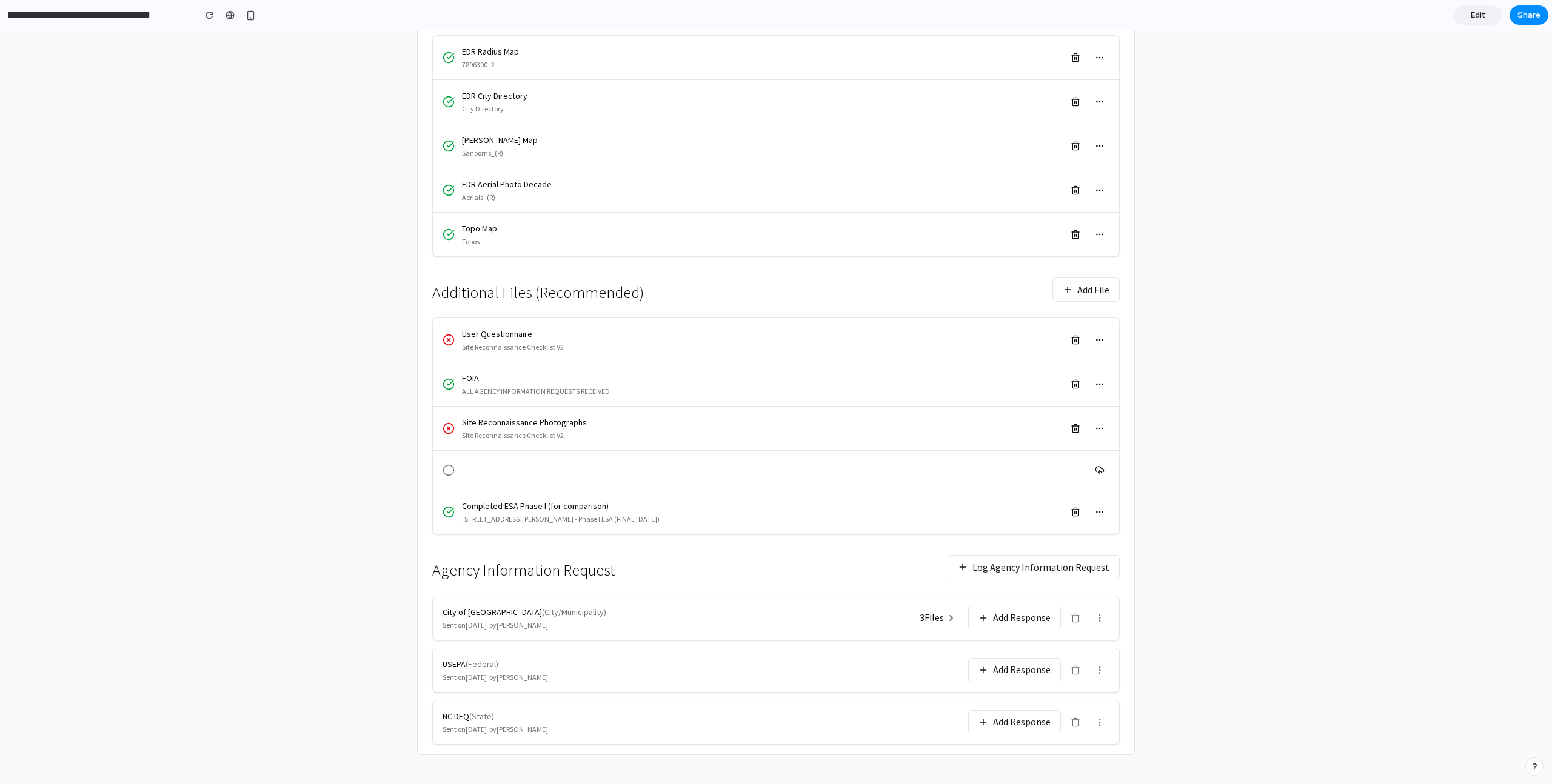
click at [1470, 21] on link "Edit" at bounding box center [1478, 15] width 49 height 19
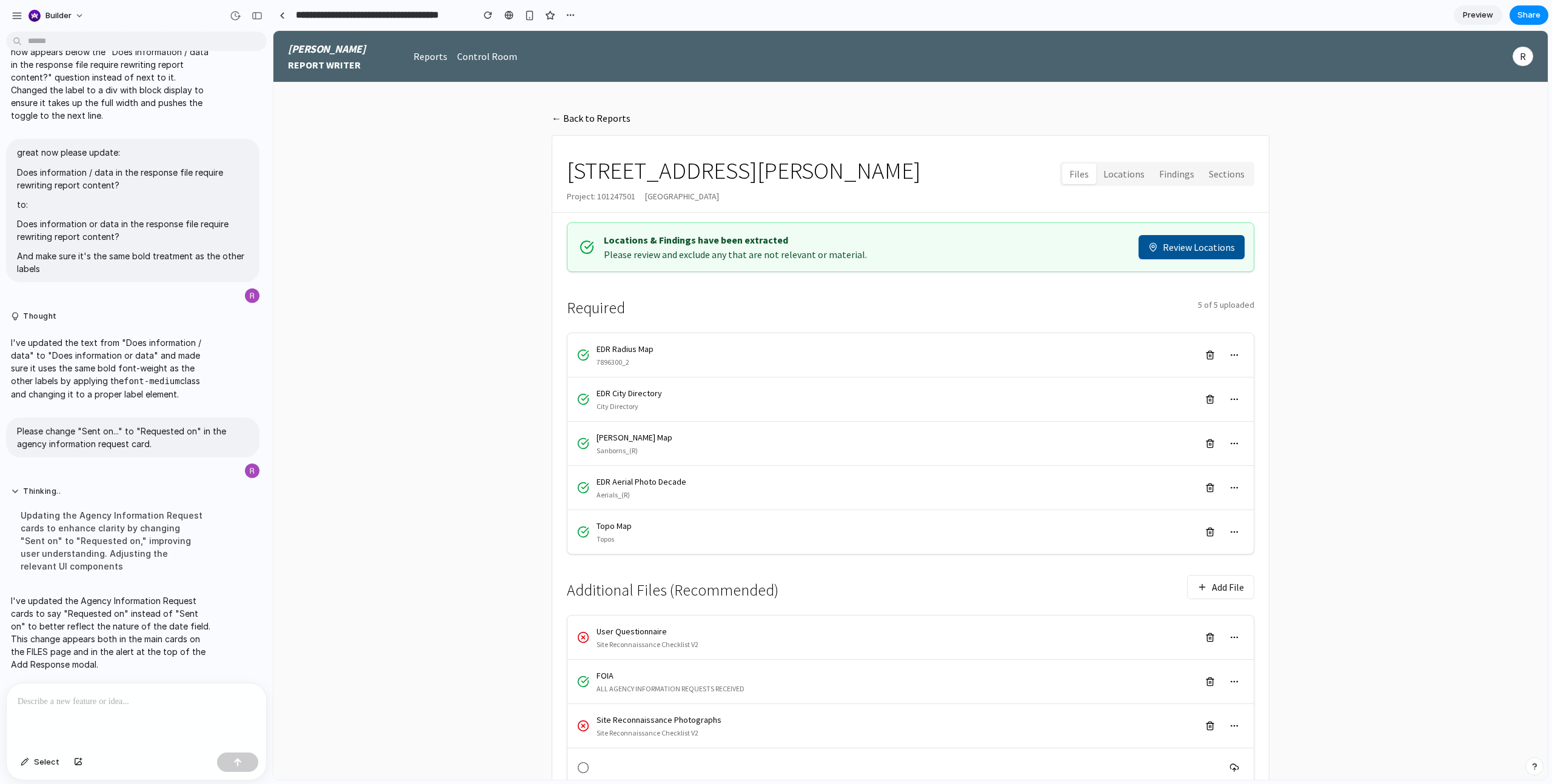
scroll to position [302, 0]
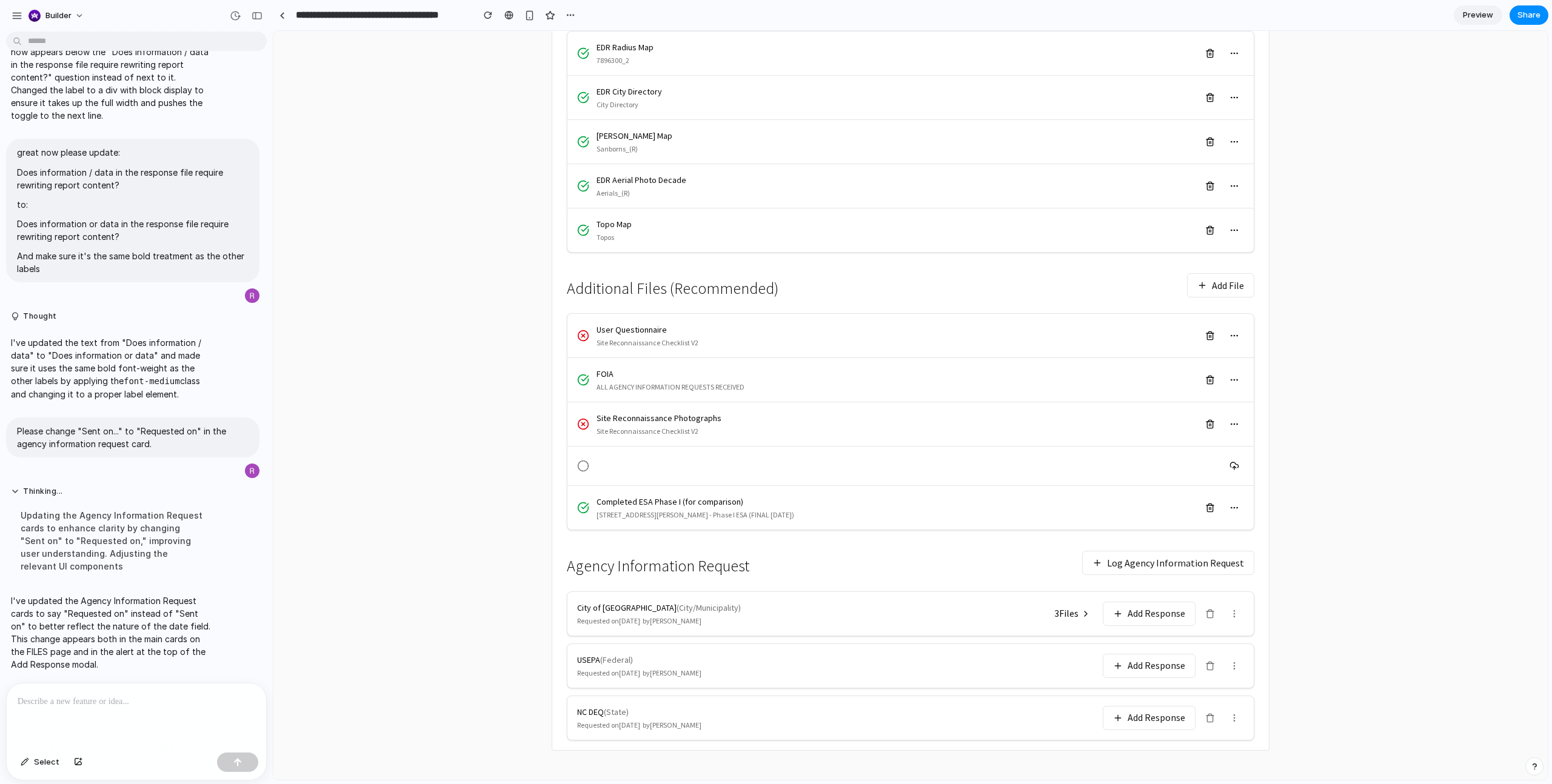
click at [157, 722] on div at bounding box center [136, 716] width 260 height 64
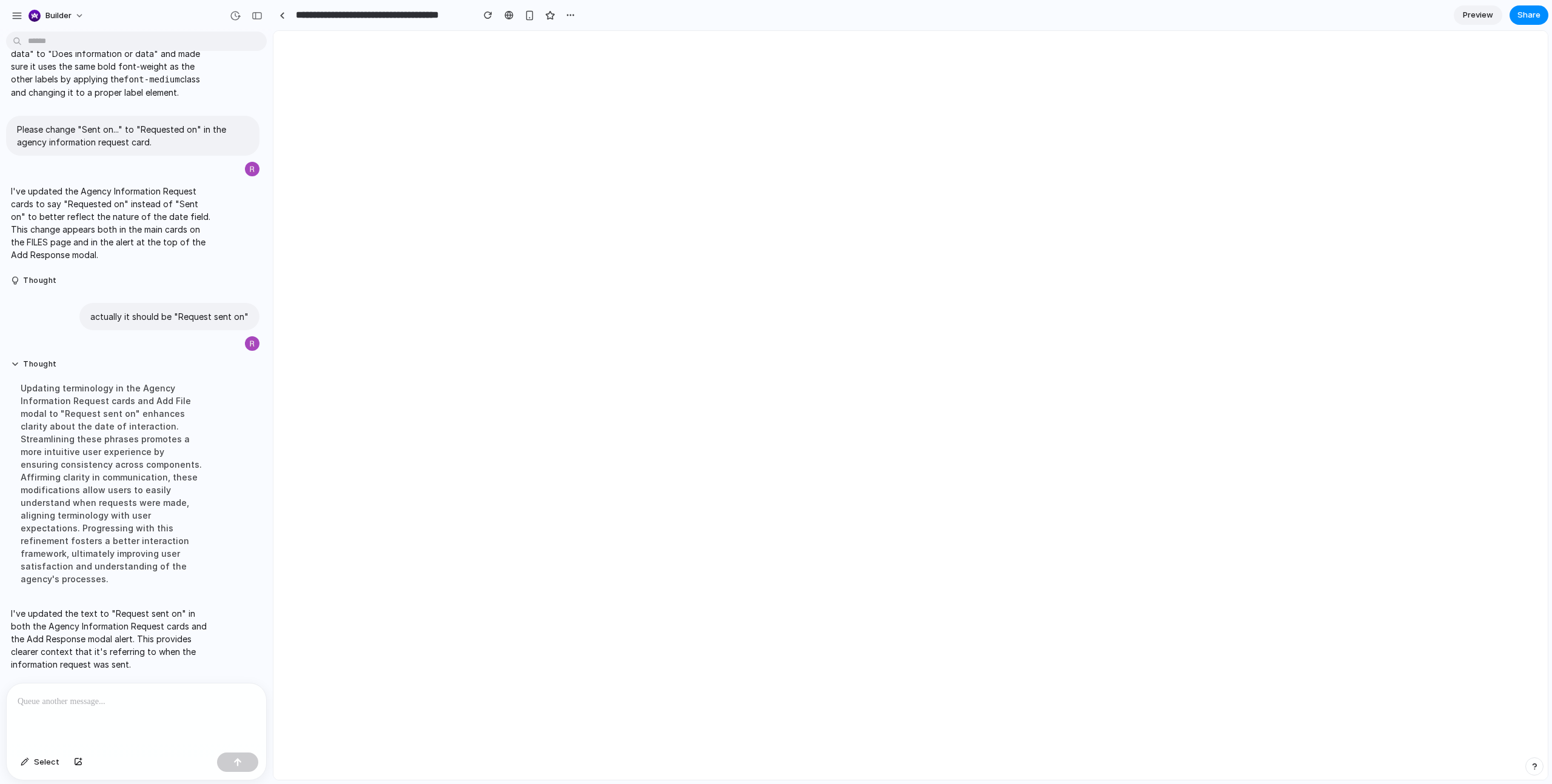
scroll to position [3476, 0]
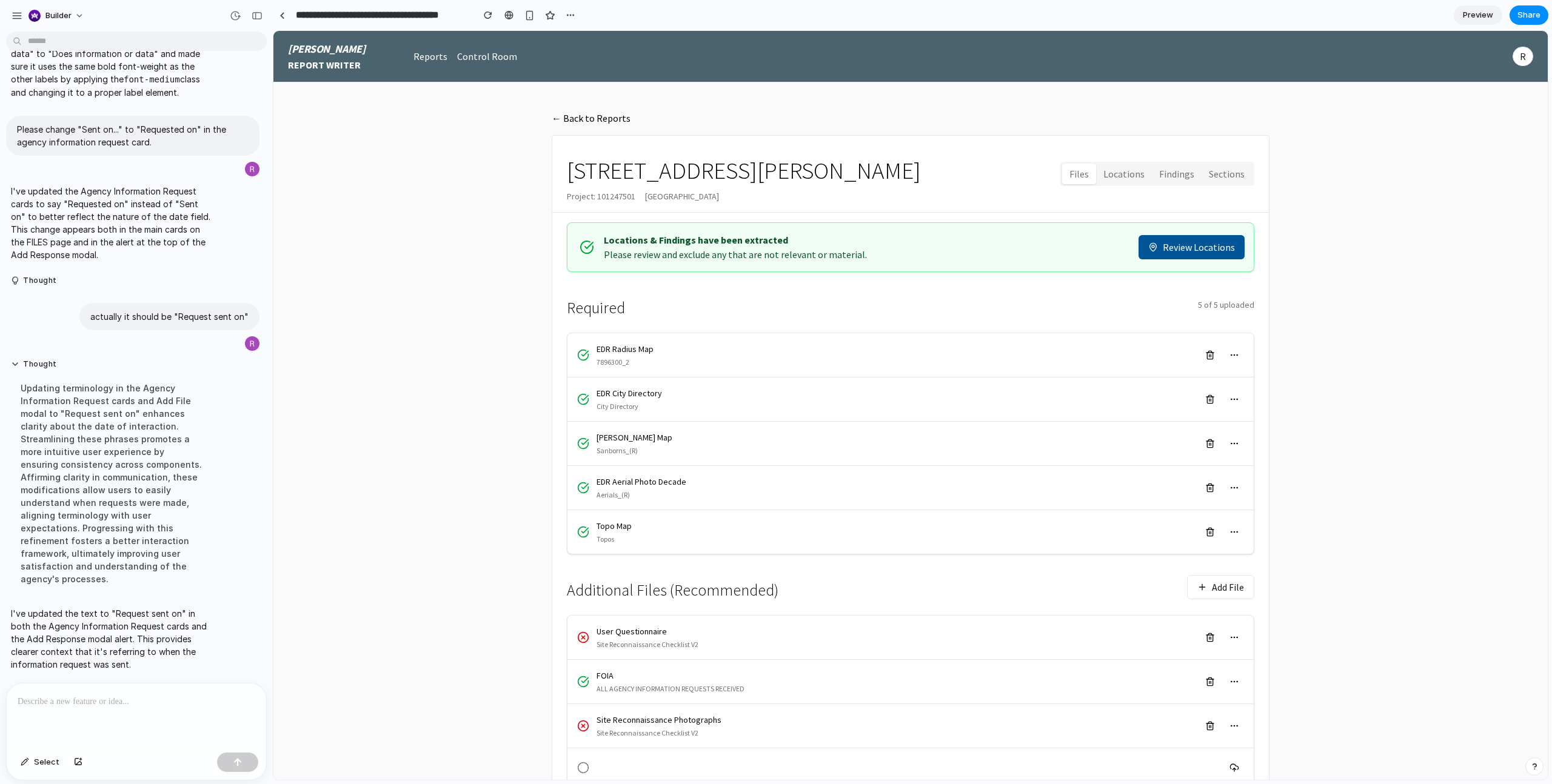
click at [604, 112] on button "← Back to Reports" at bounding box center [590, 118] width 79 height 14
click at [604, 114] on button "← Back to Reports" at bounding box center [590, 118] width 79 height 14
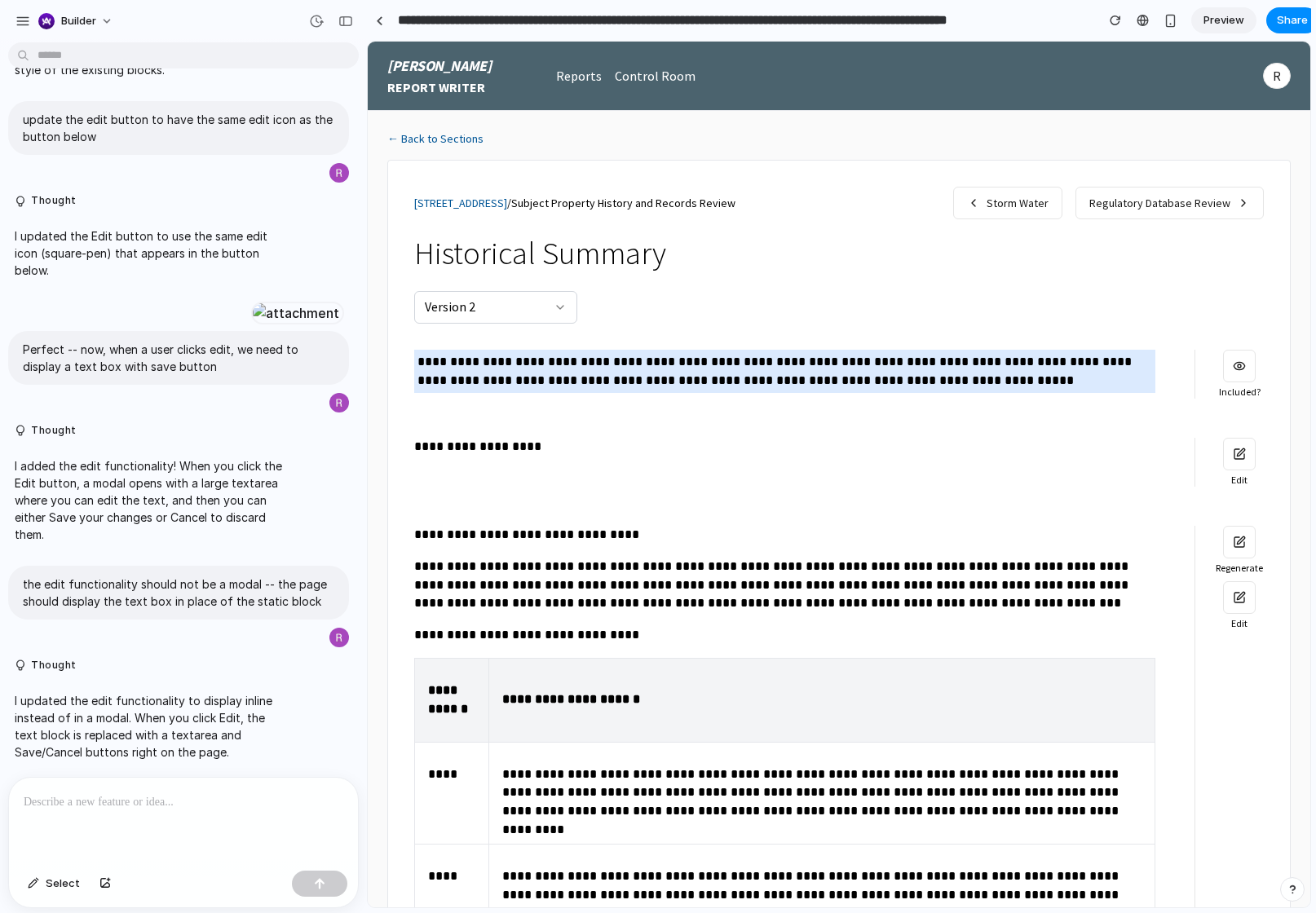
click at [1244, 451] on button "button" at bounding box center [1239, 453] width 32 height 32
click at [218, 605] on p "the edit functionality should not be a modal -- the page should display the tex…" at bounding box center [179, 592] width 311 height 34
copy div "the edit functionality should not be a modal -- the page should display the tex…"
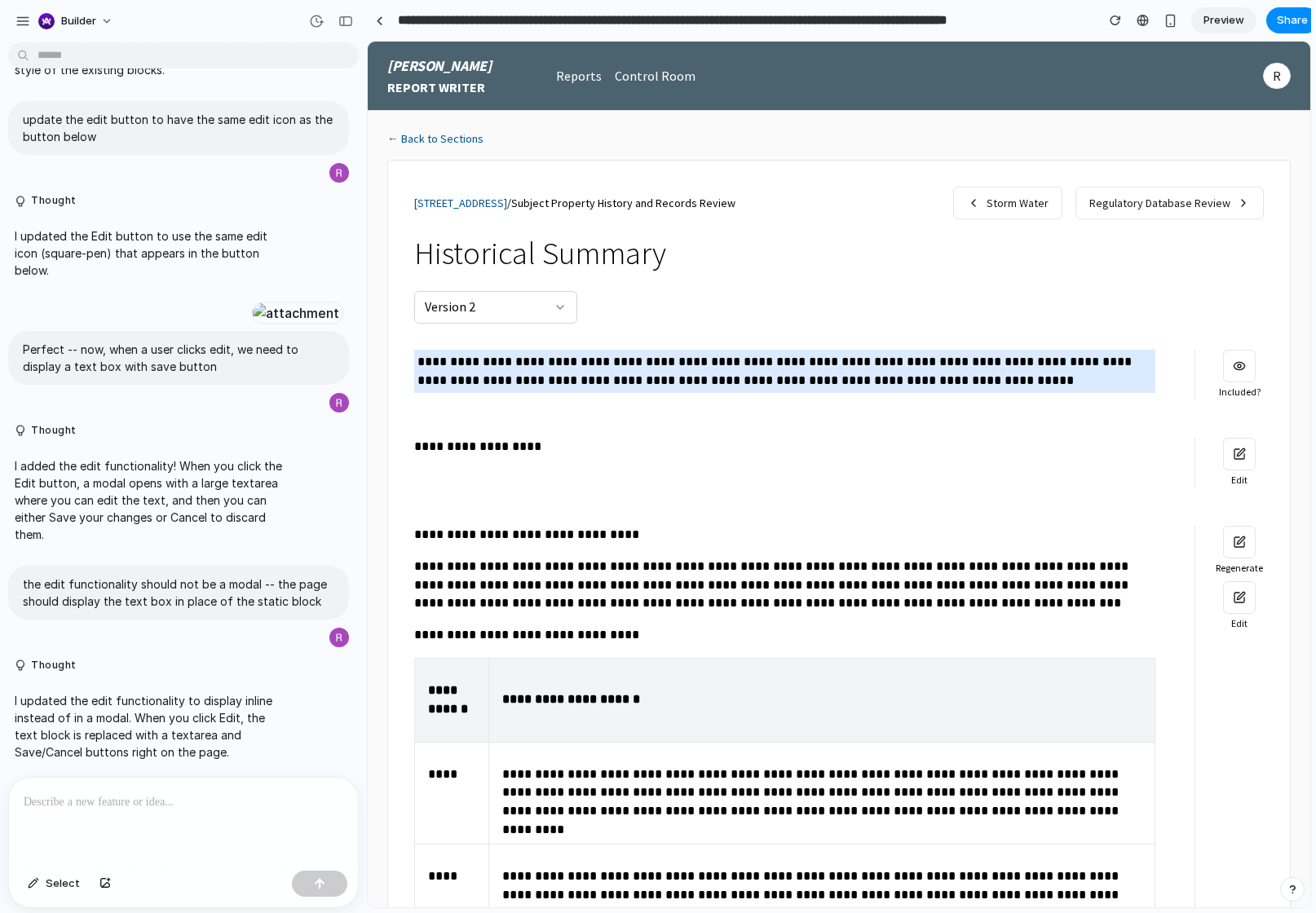
click at [150, 823] on div at bounding box center [183, 821] width 349 height 87
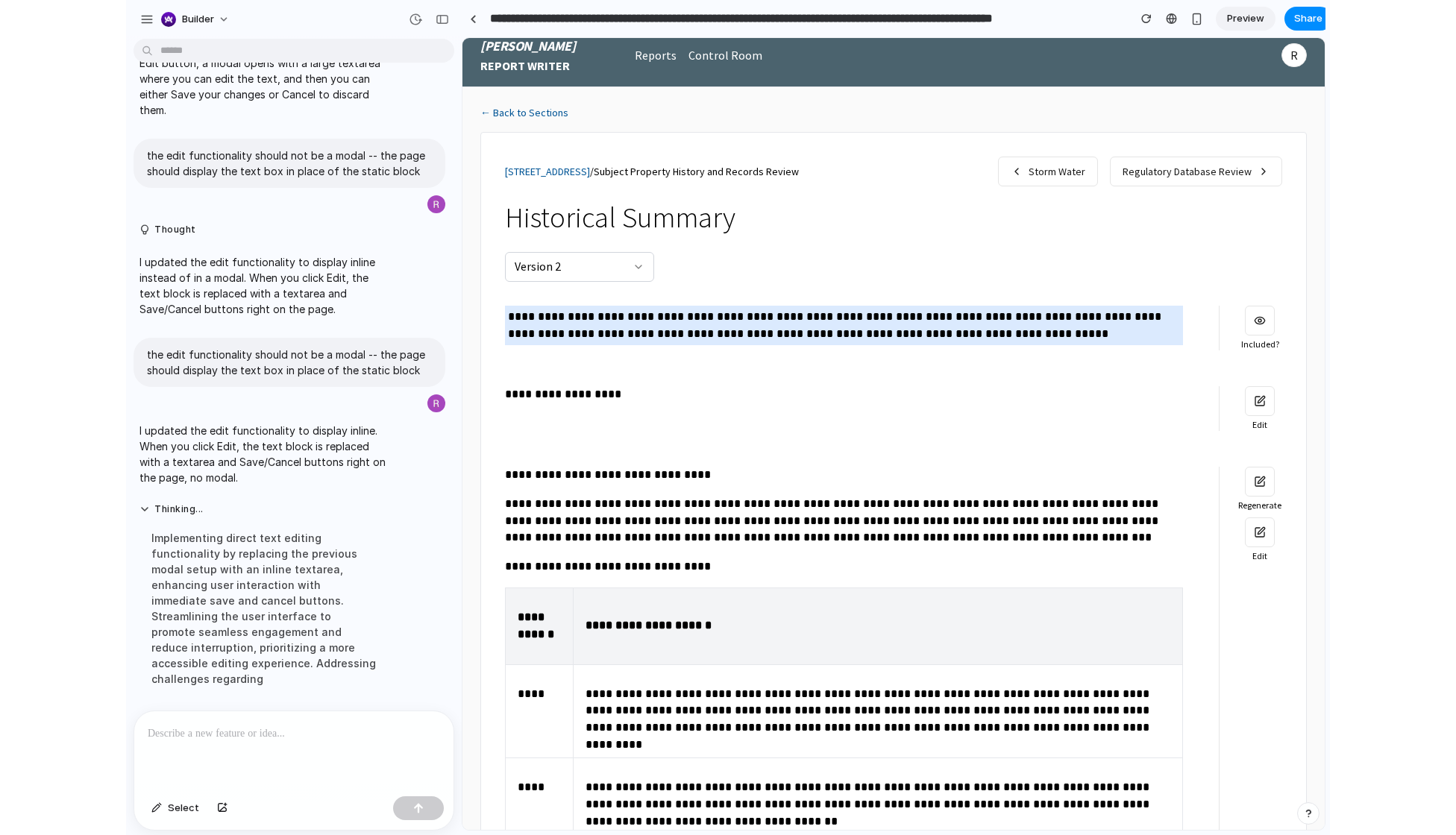
scroll to position [17, 0]
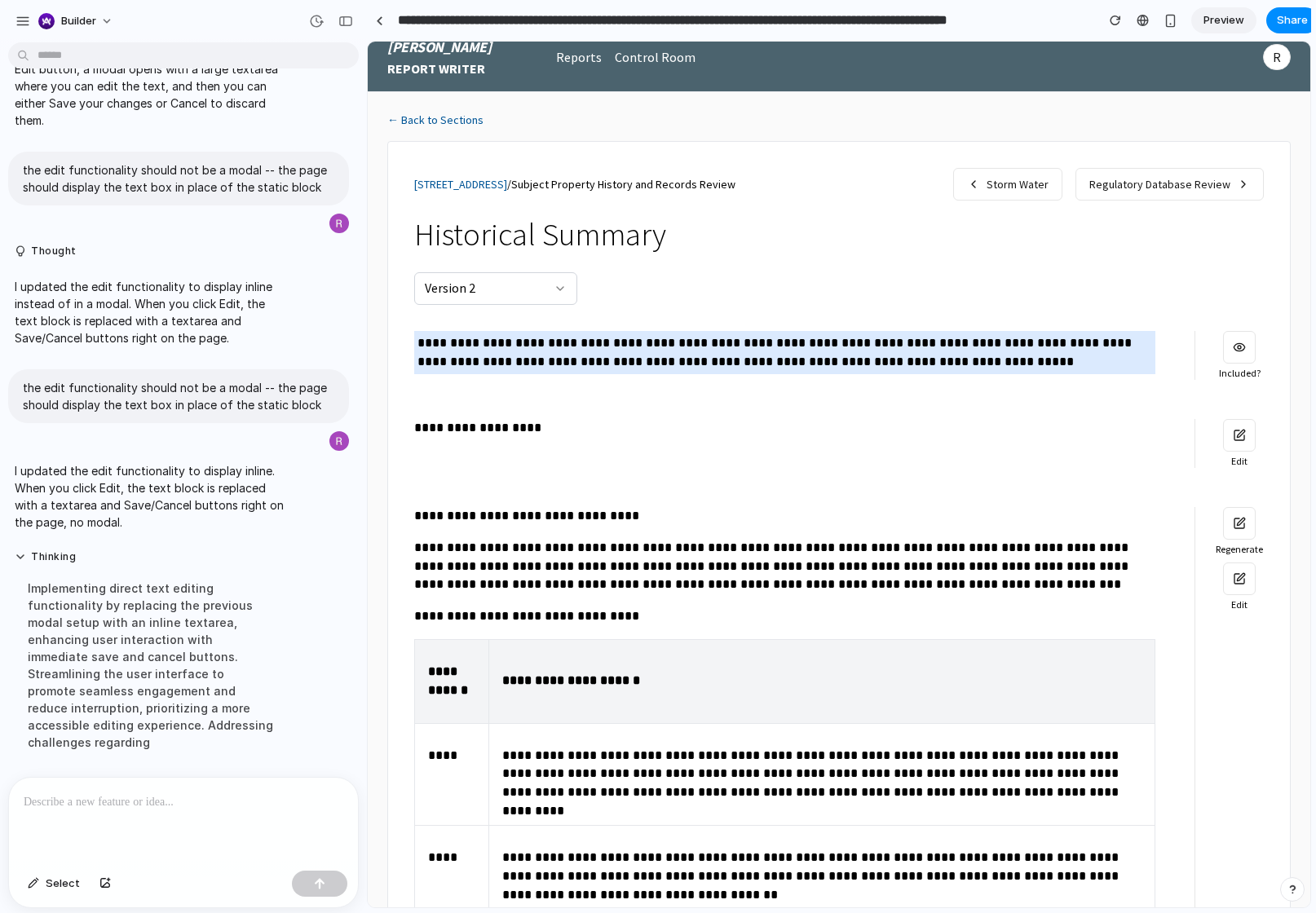
click at [1233, 438] on button "button" at bounding box center [1239, 435] width 32 height 32
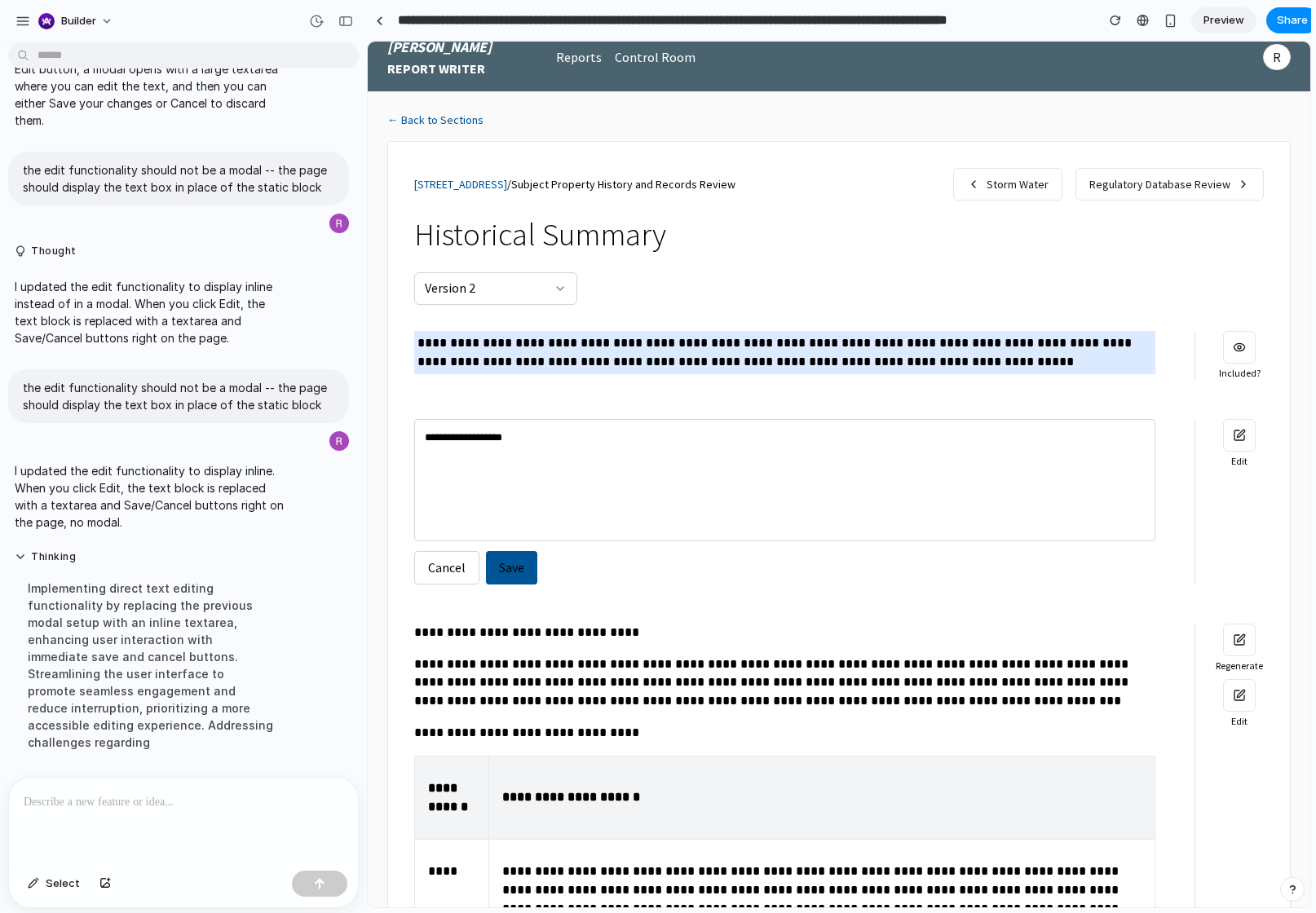
click at [454, 571] on button "Cancel" at bounding box center [447, 568] width 65 height 33
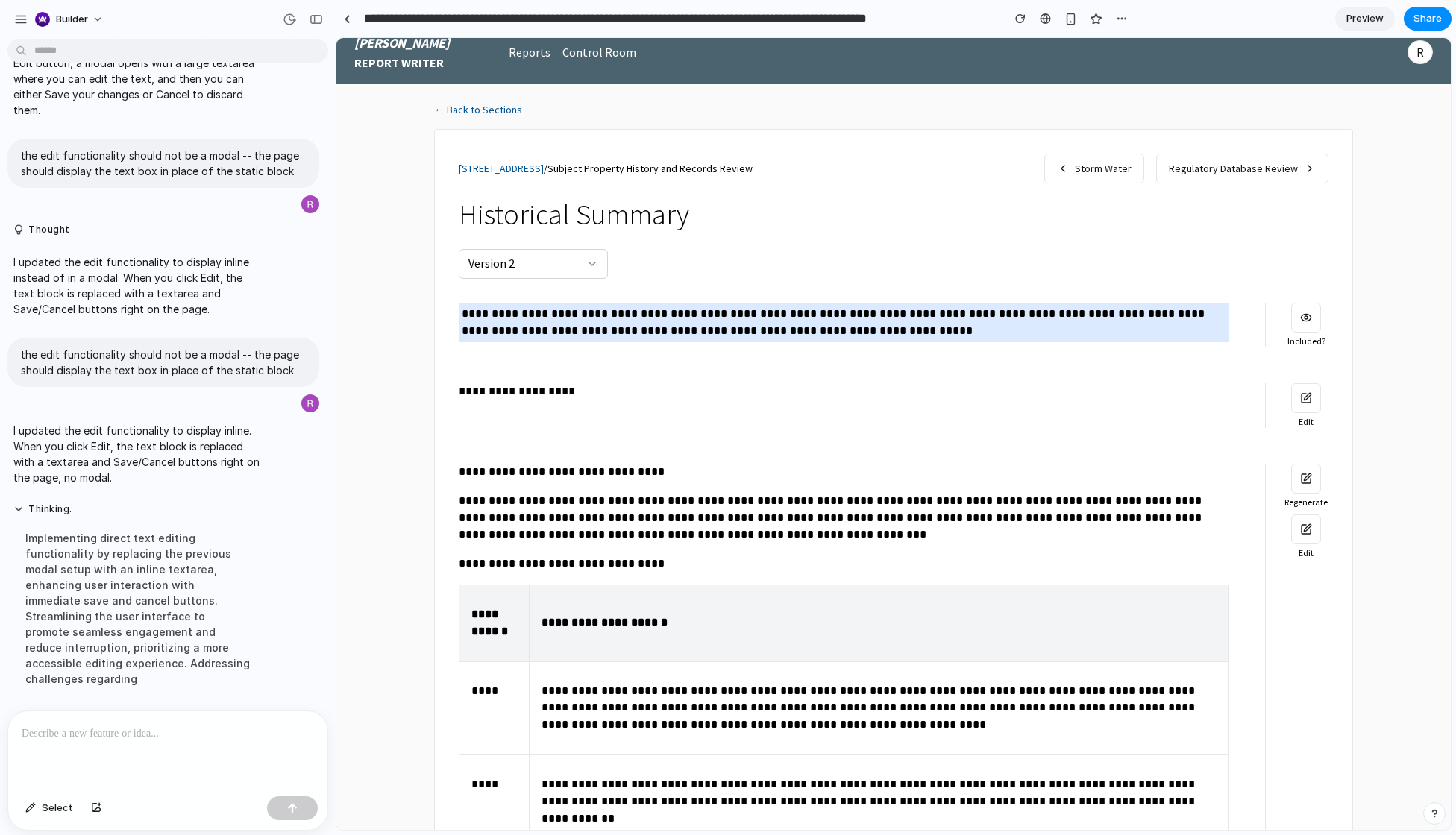
click at [1203, 404] on button "button" at bounding box center [1305, 398] width 29 height 29
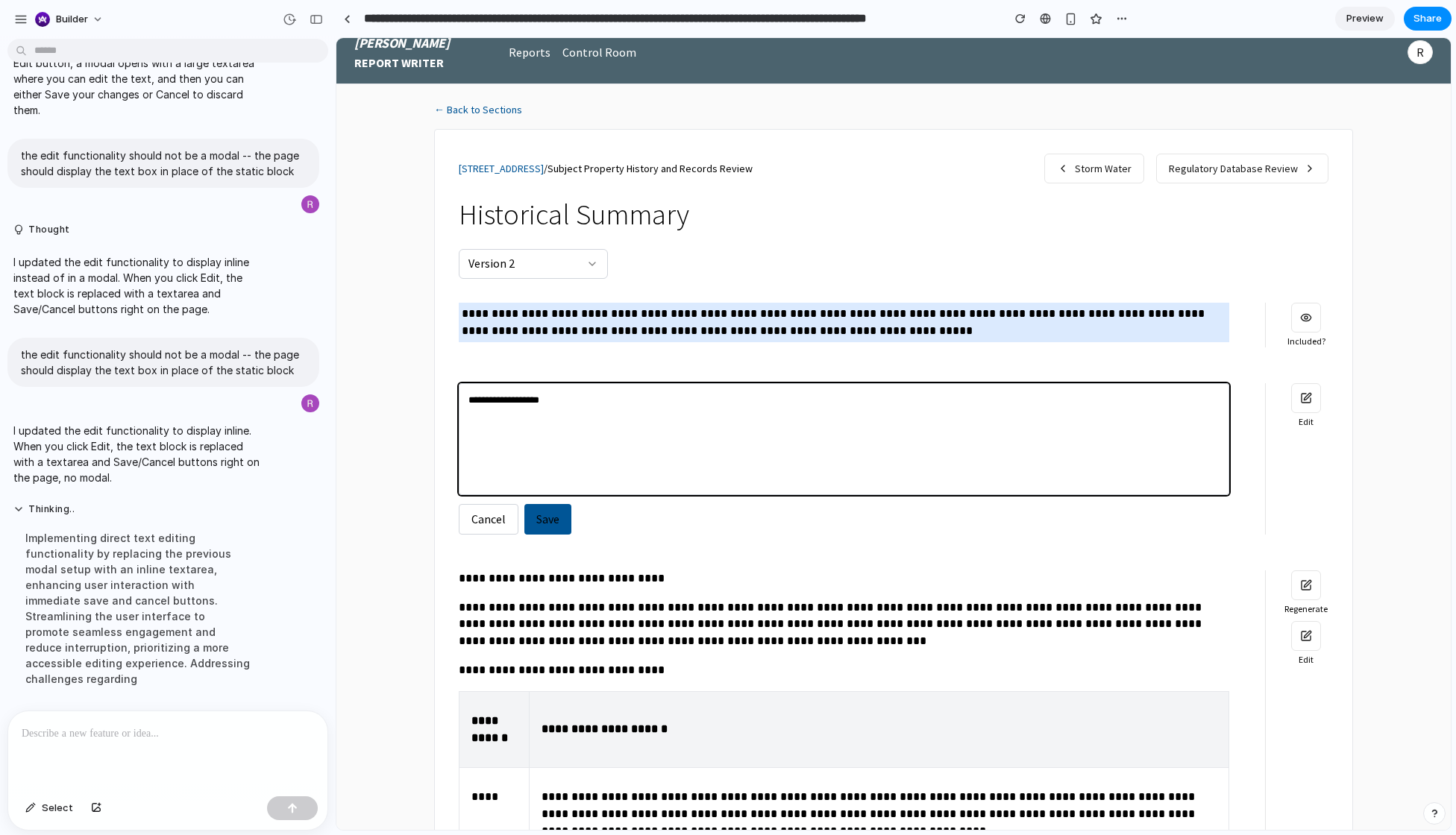
click at [1009, 423] on textarea "**********" at bounding box center [843, 439] width 770 height 112
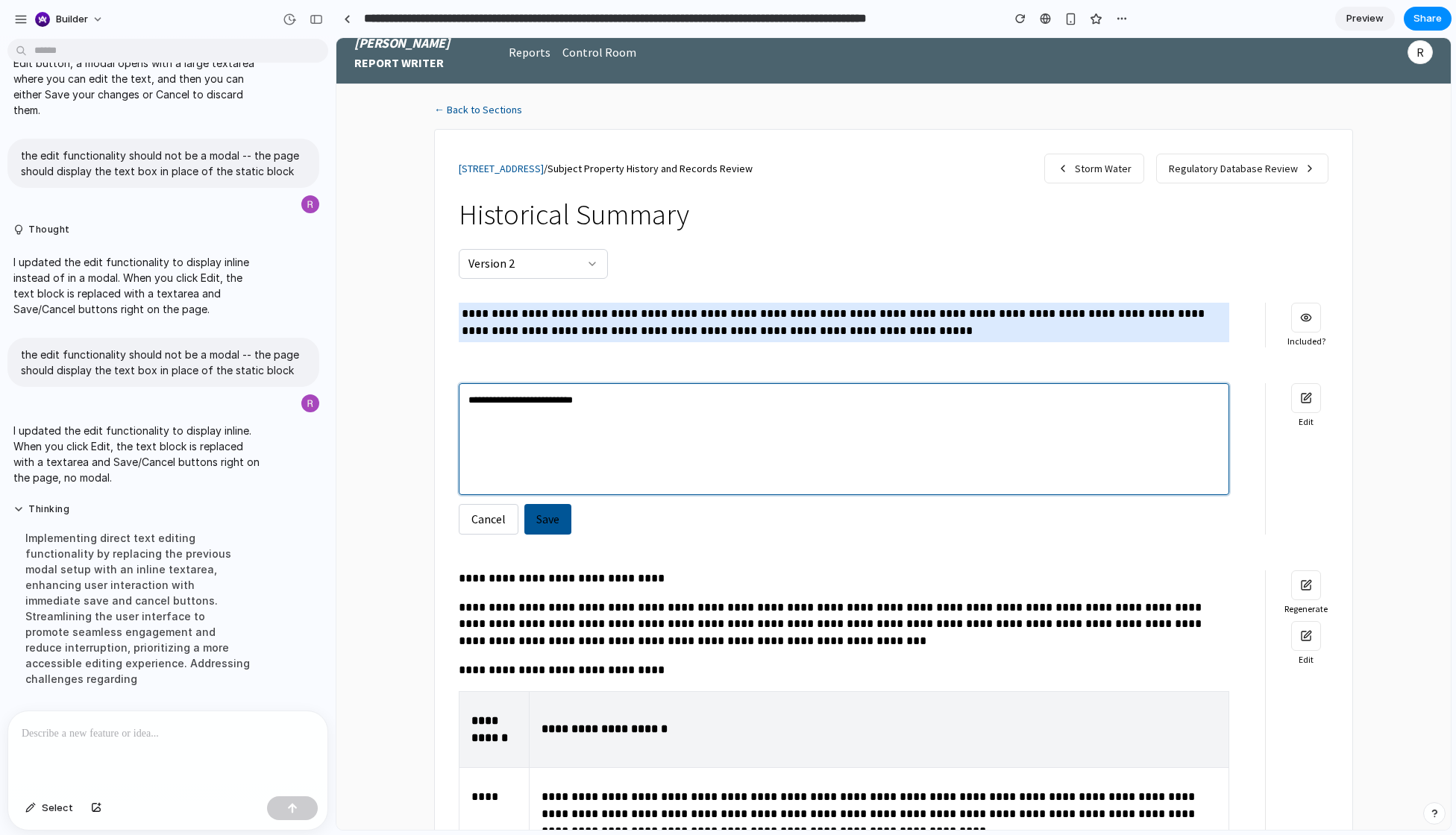
type textarea "**********"
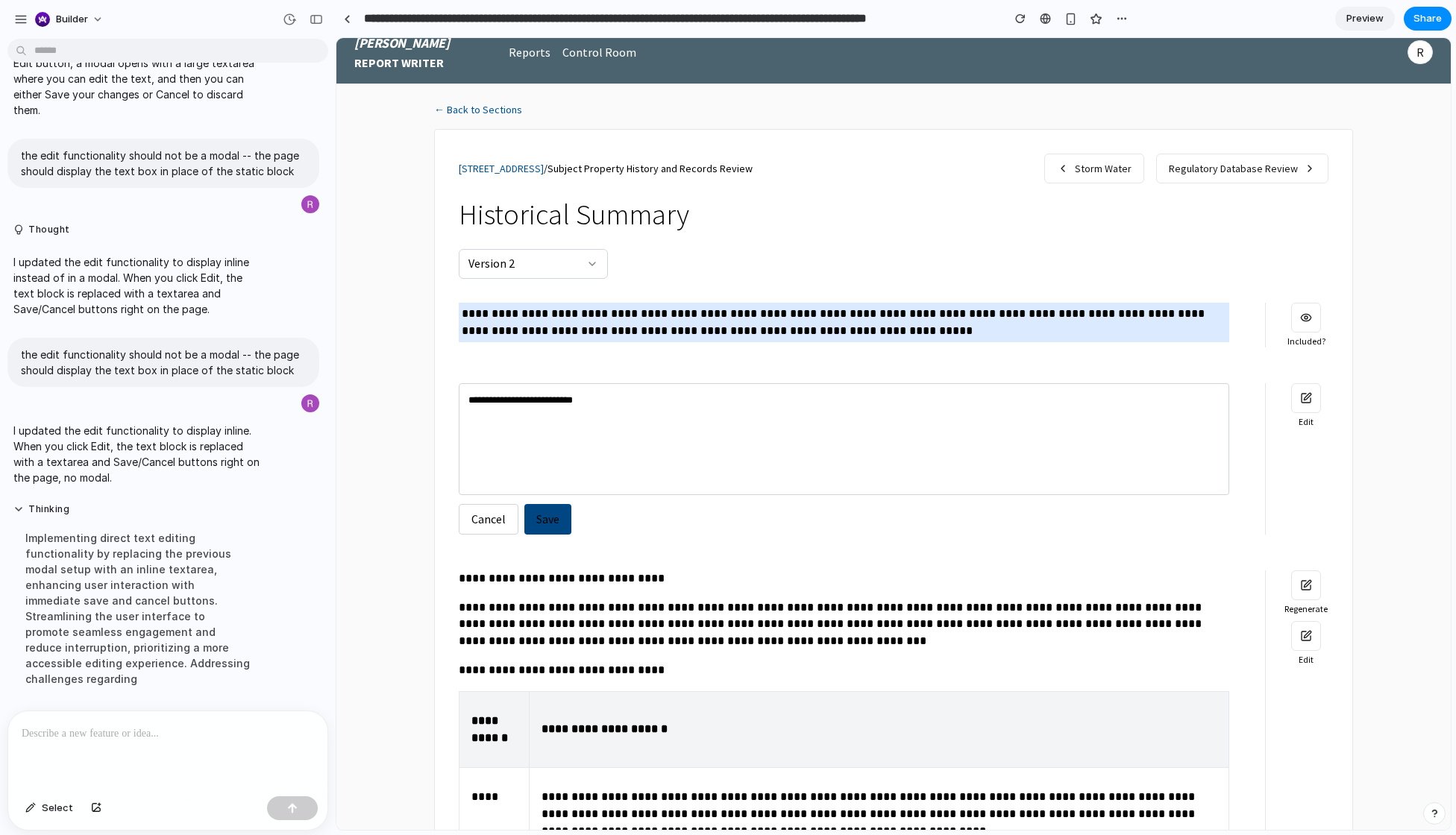
click at [555, 520] on button "Save" at bounding box center [548, 519] width 47 height 30
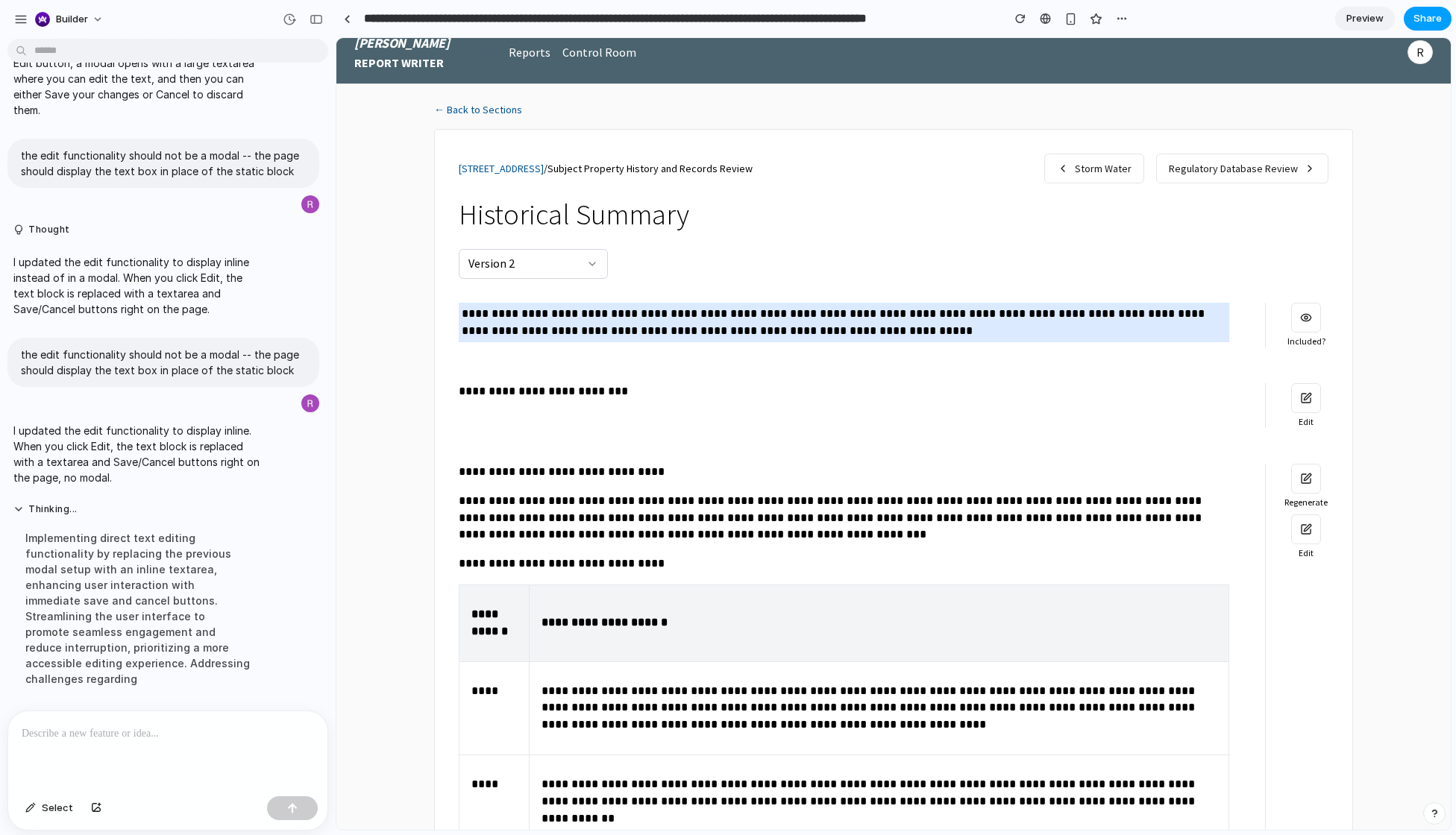
click at [1203, 20] on span "Share" at bounding box center [1427, 19] width 29 height 15
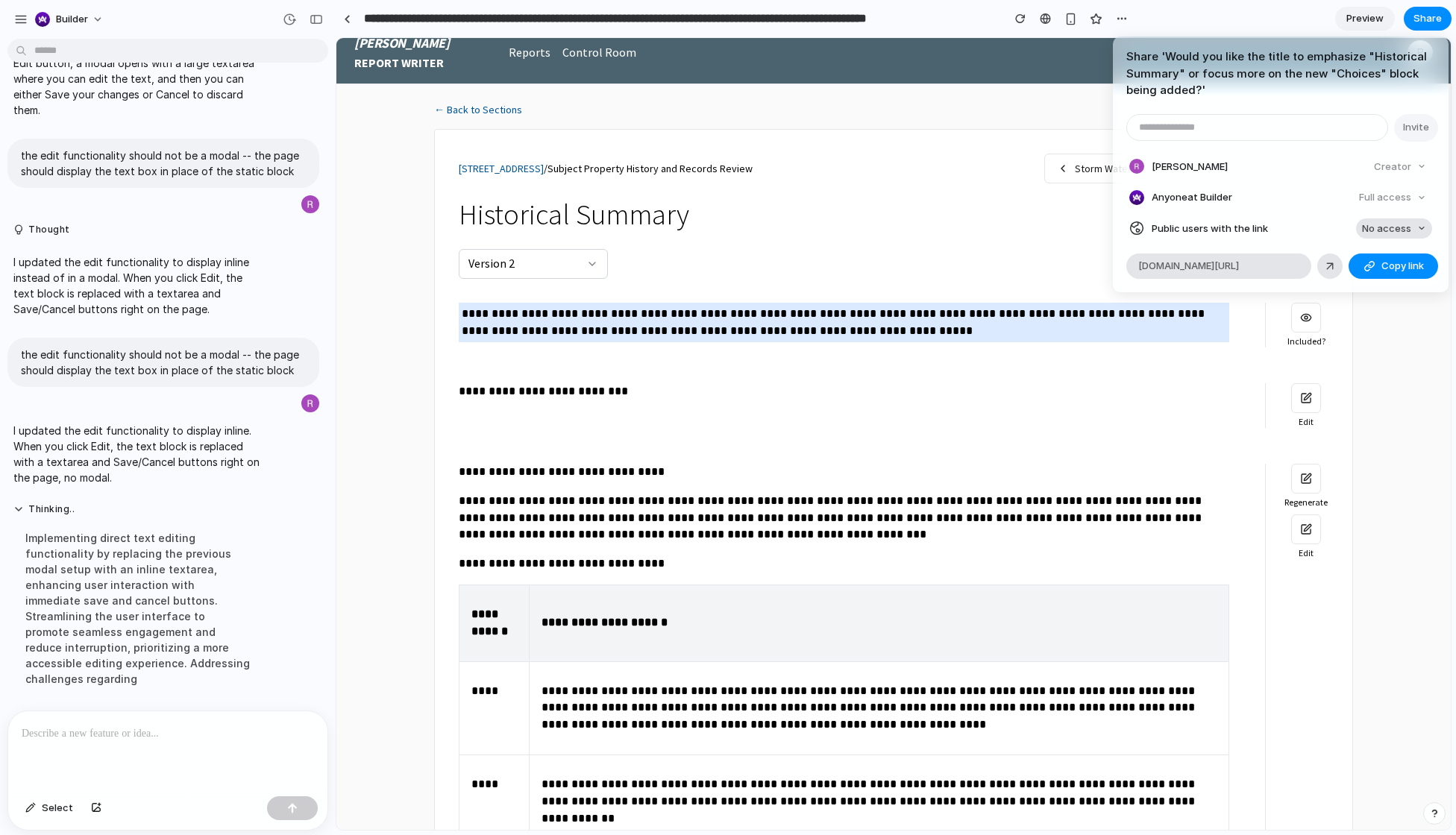
click at [1203, 222] on span "No access" at bounding box center [1386, 229] width 49 height 15
click at [1203, 282] on span "Full access" at bounding box center [1373, 284] width 52 height 15
click at [1203, 263] on button "Copy link" at bounding box center [1393, 266] width 89 height 25
click at [1203, 521] on div "Share ' Would you like the title to emphasize "Historical Summary" or focus mor…" at bounding box center [728, 417] width 1456 height 835
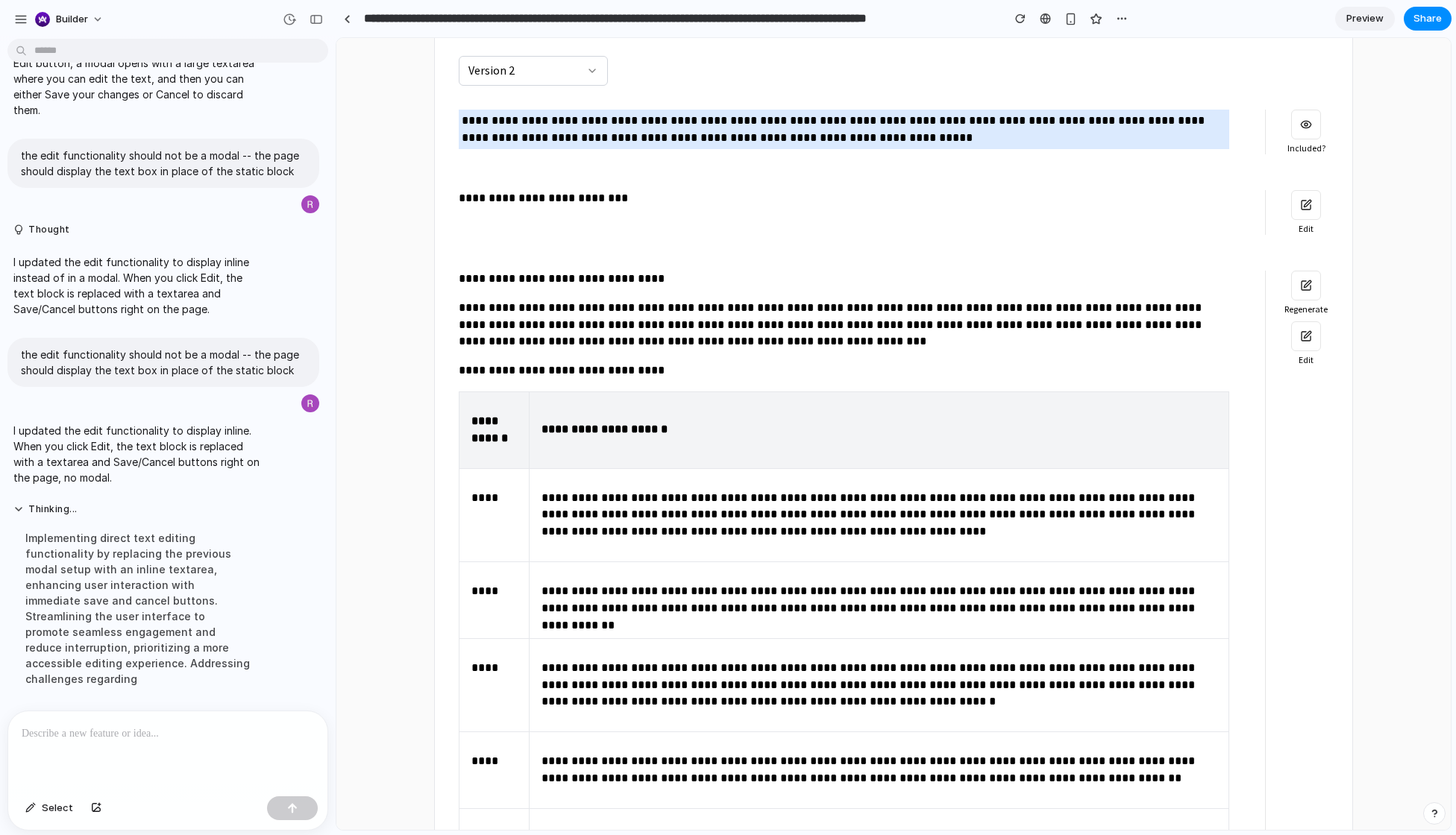
scroll to position [0, 0]
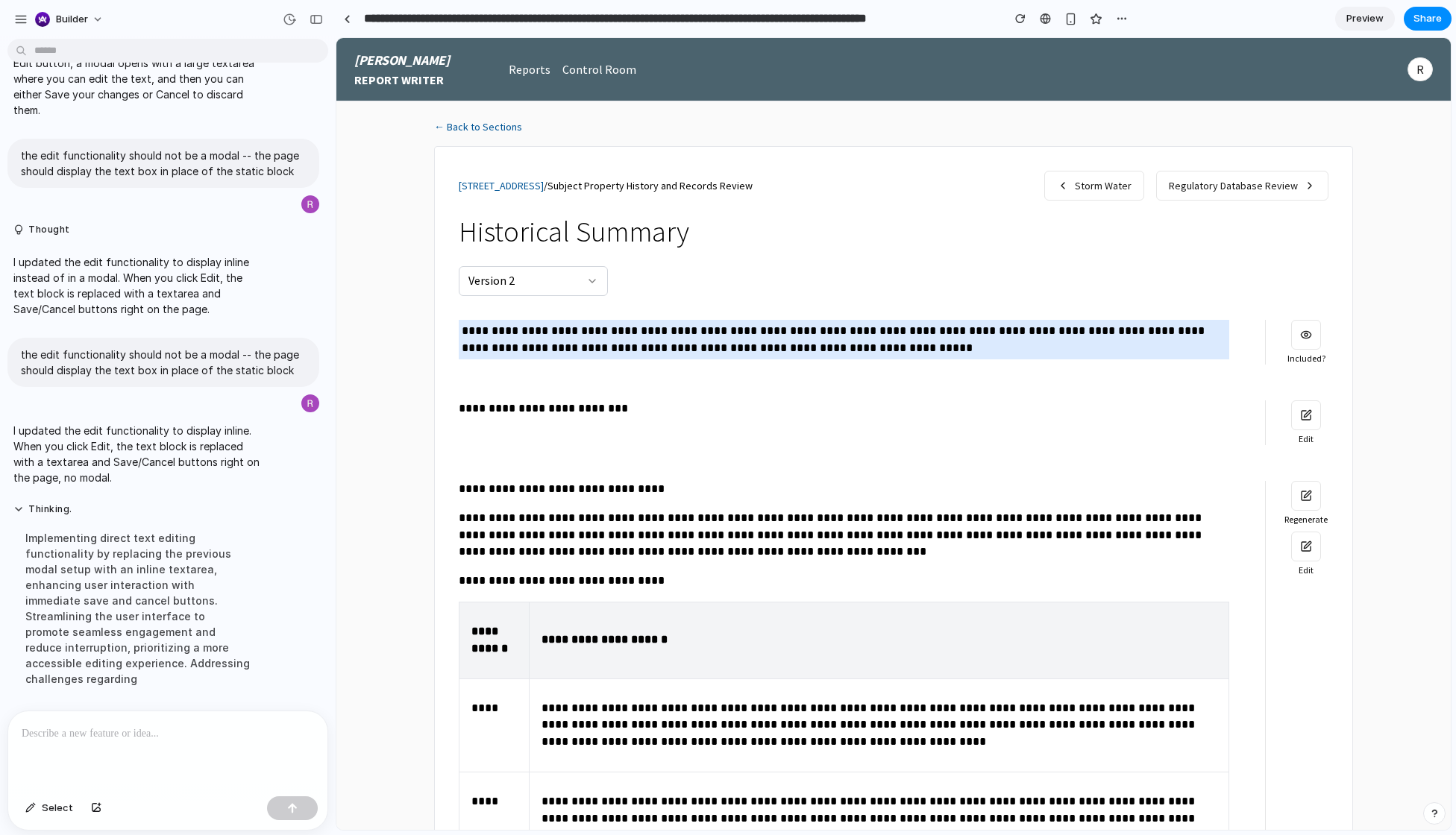
click at [470, 123] on link "← Back to Sections" at bounding box center [893, 127] width 918 height 15
click at [482, 131] on link "← Back to Sections" at bounding box center [893, 127] width 918 height 15
click at [526, 73] on nav "Reports" at bounding box center [530, 69] width 42 height 18
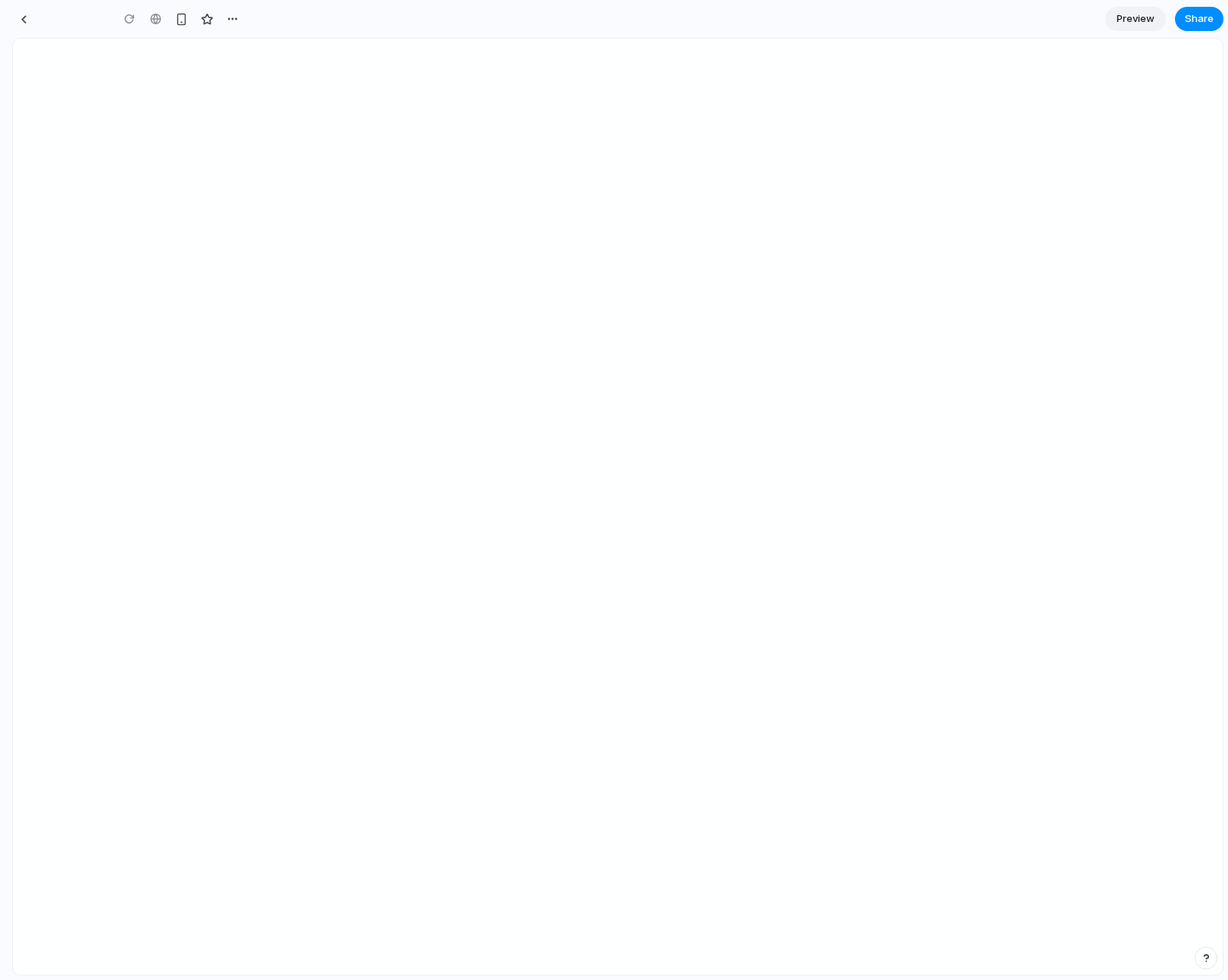
type input "**********"
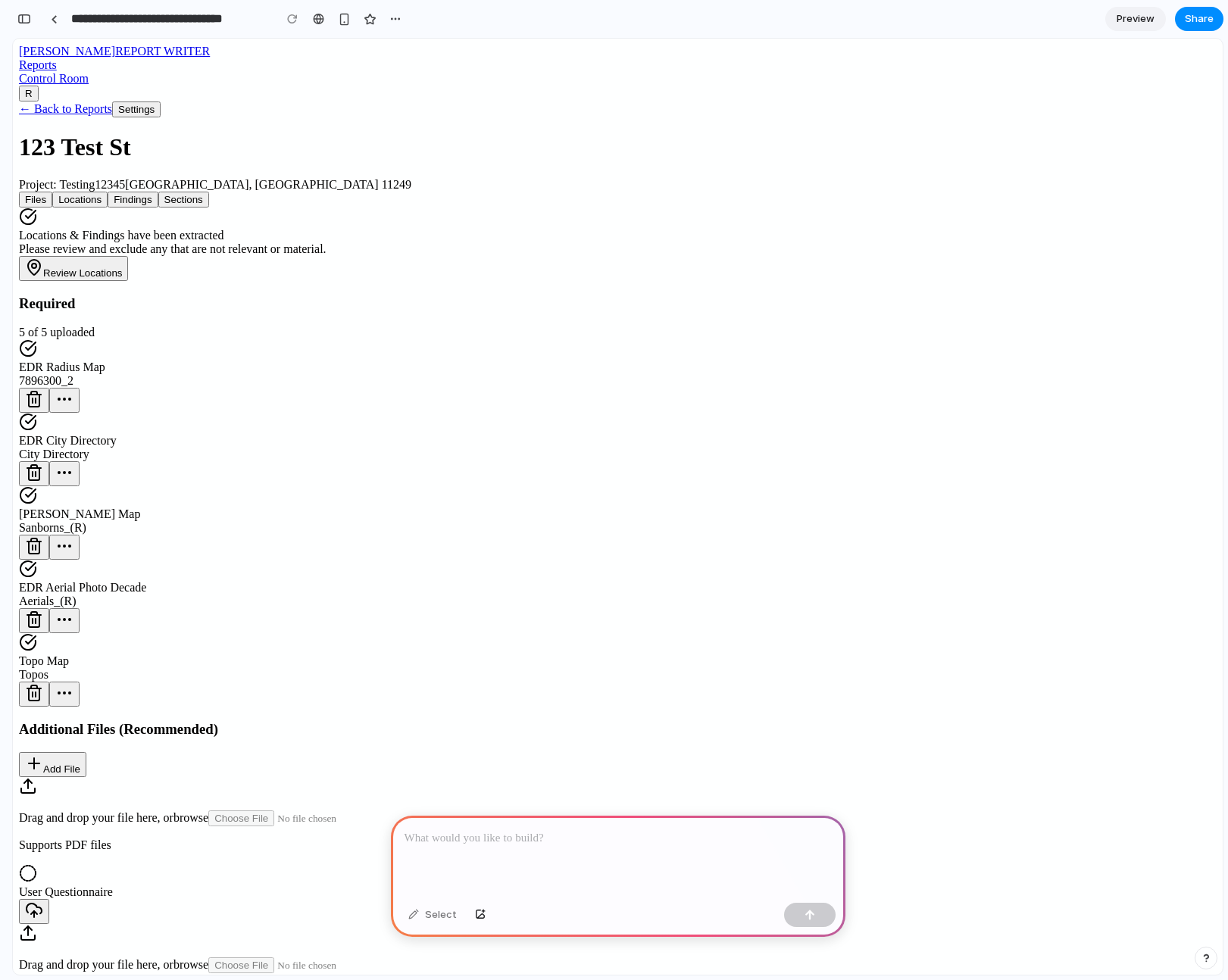
click at [1134, 137] on main "← Back to Reports Settings 123 Test St Project: Testing12345 [GEOGRAPHIC_DATA] …" at bounding box center [617, 903] width 1197 height 1603
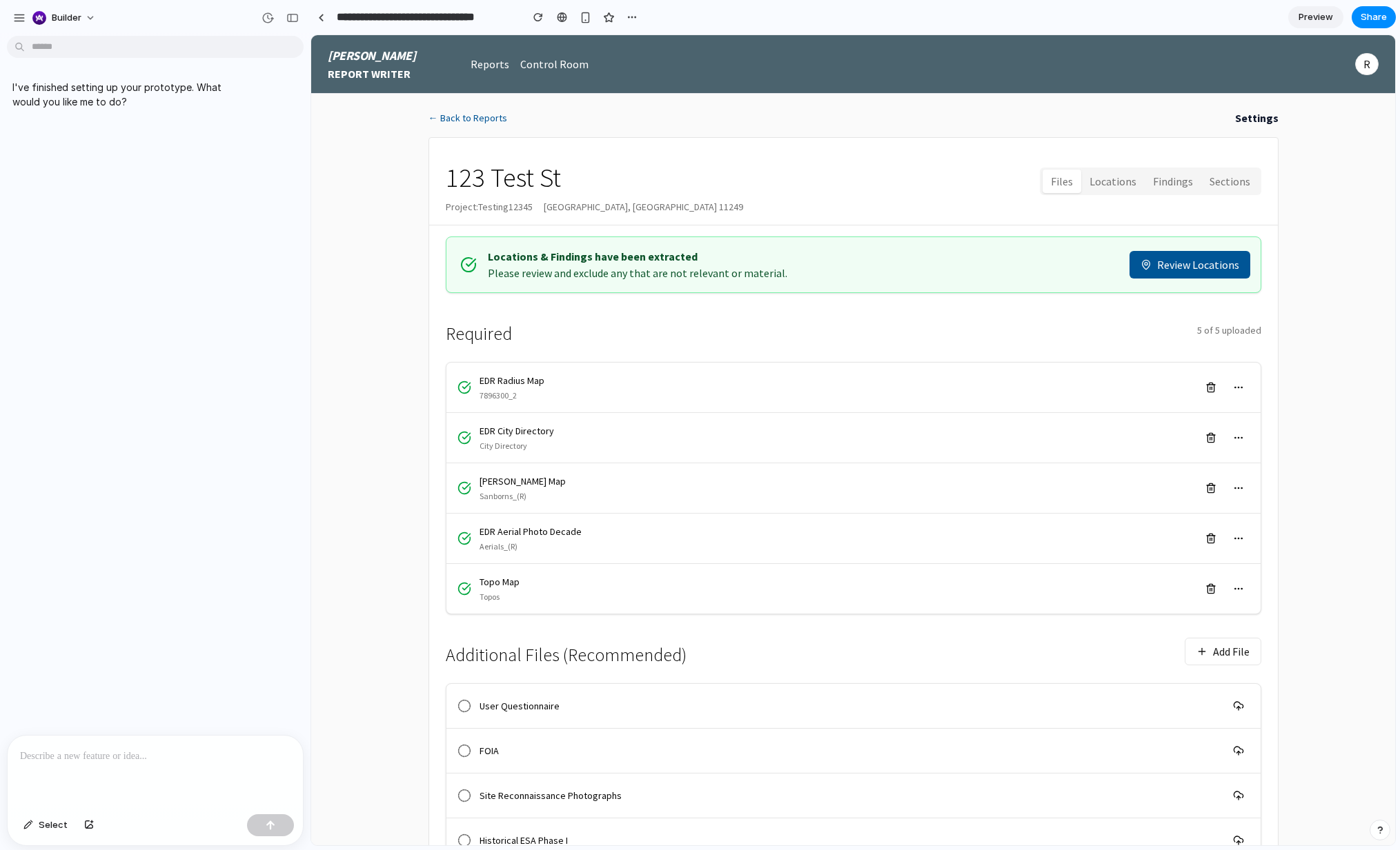
scroll to position [282, 0]
